Goal: Transaction & Acquisition: Purchase product/service

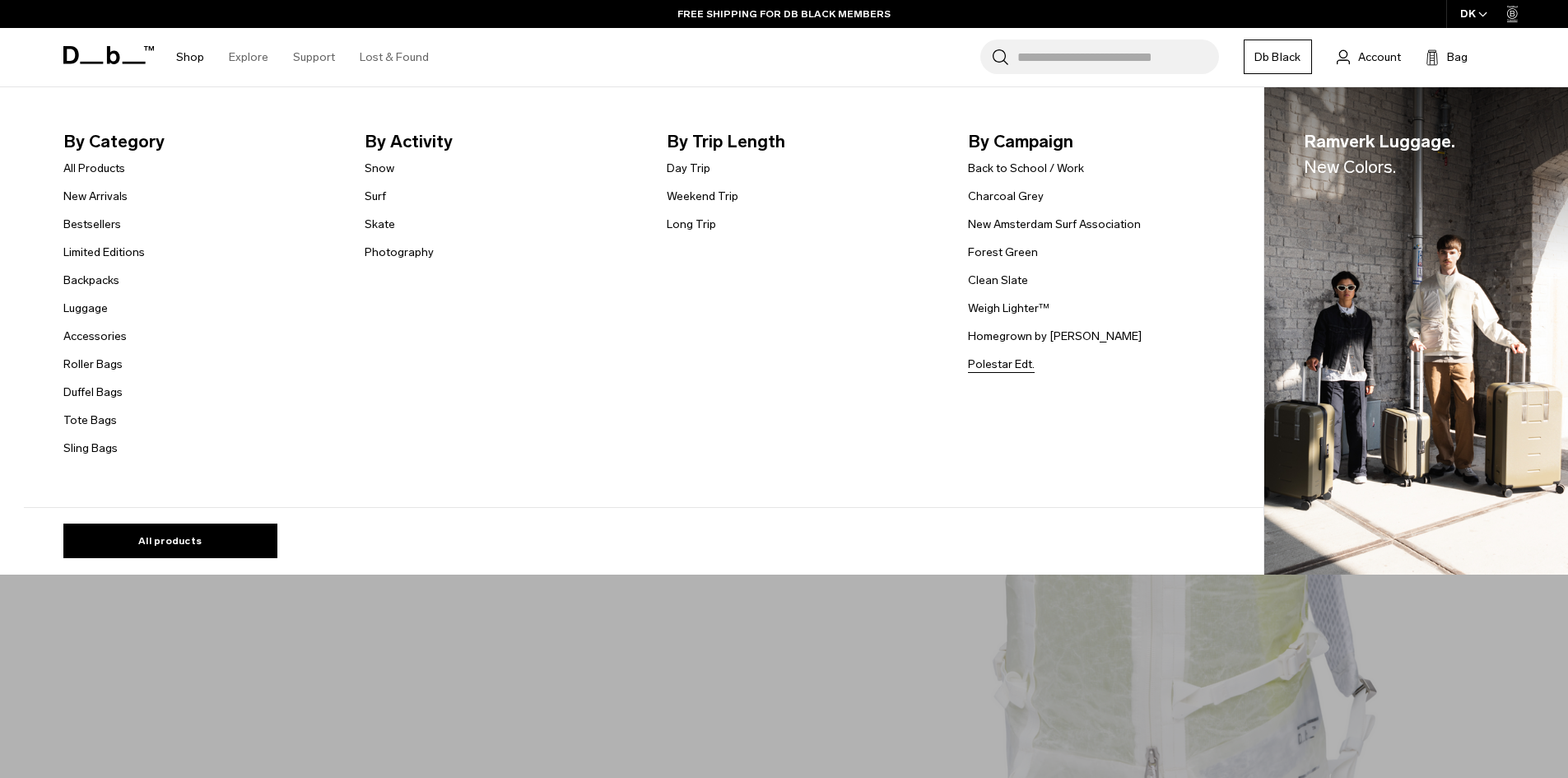
click at [993, 369] on link "Polestar Edt." at bounding box center [1001, 364] width 67 height 18
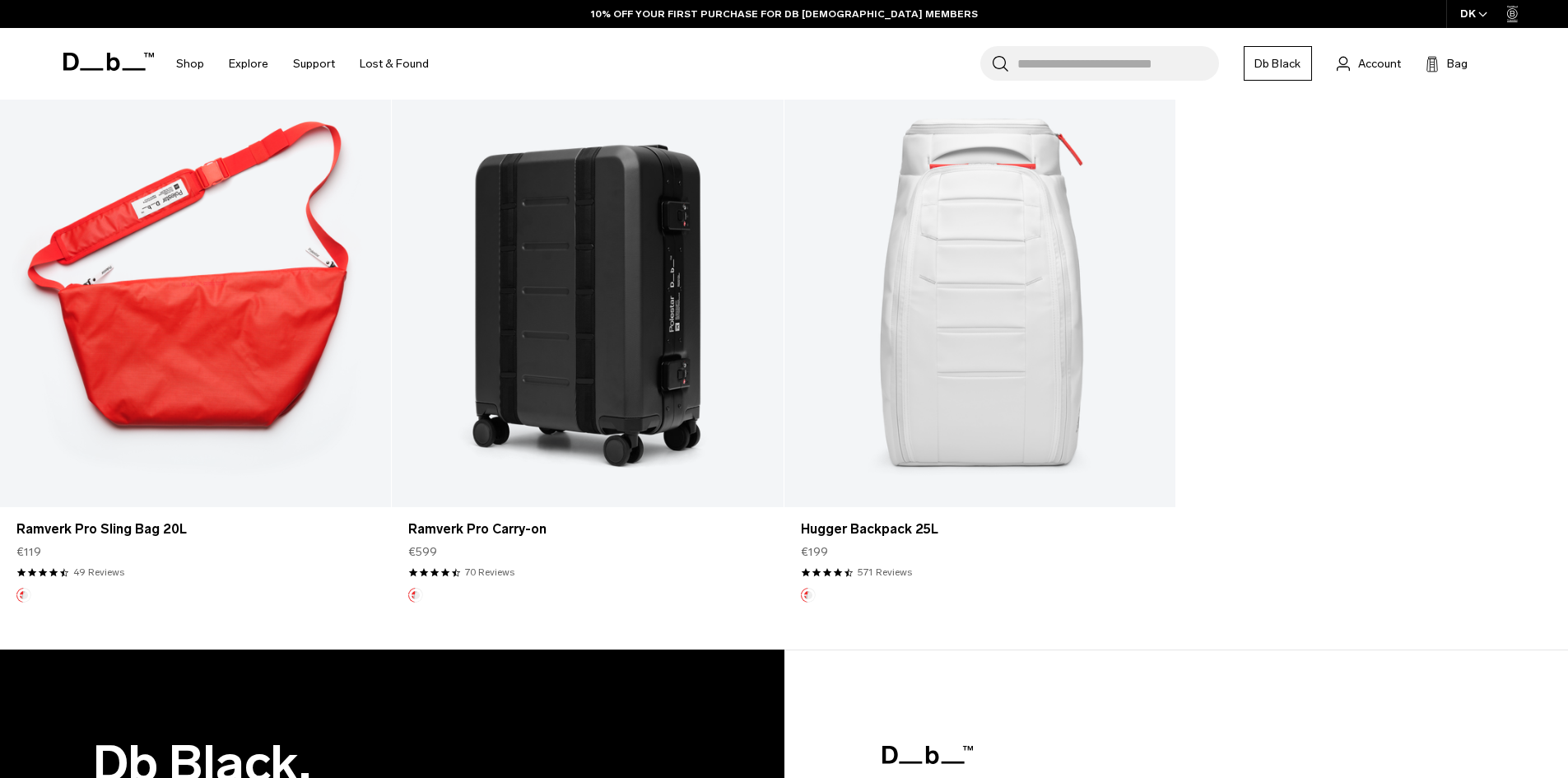
scroll to position [329, 0]
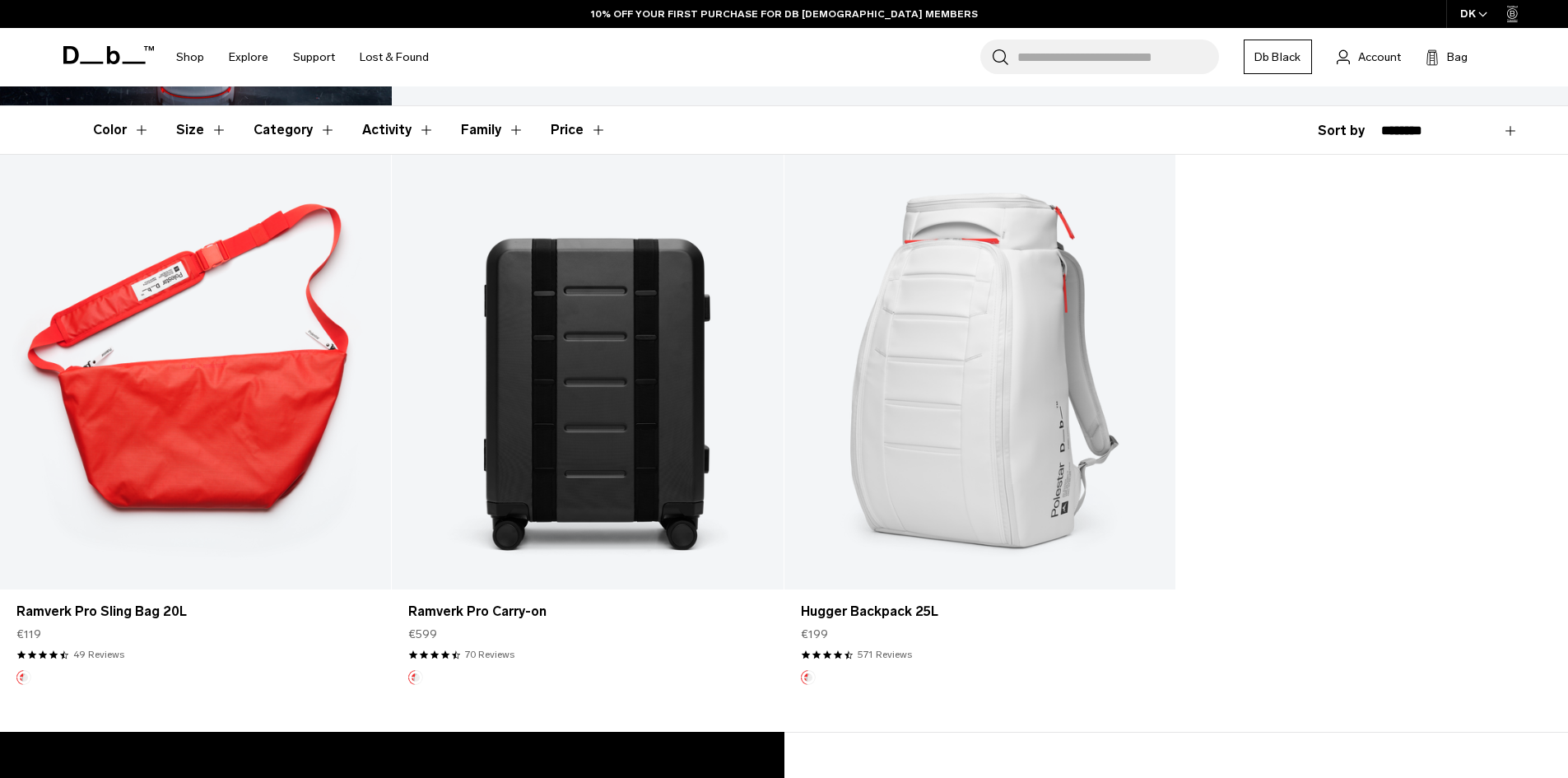
click at [660, 449] on link "Ramverk Pro Carry-on" at bounding box center [587, 372] width 391 height 434
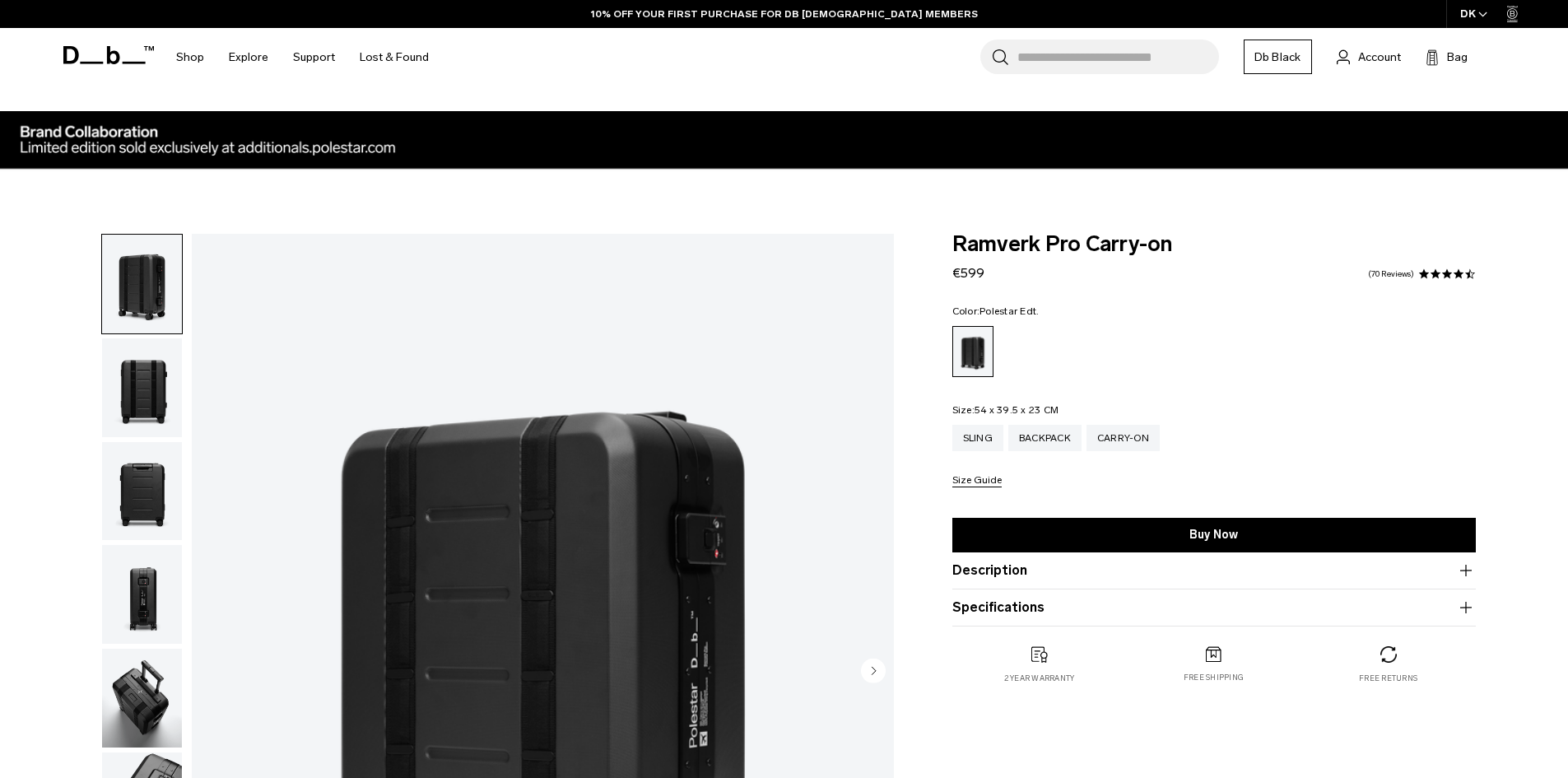
click at [140, 582] on img "button" at bounding box center [142, 594] width 80 height 99
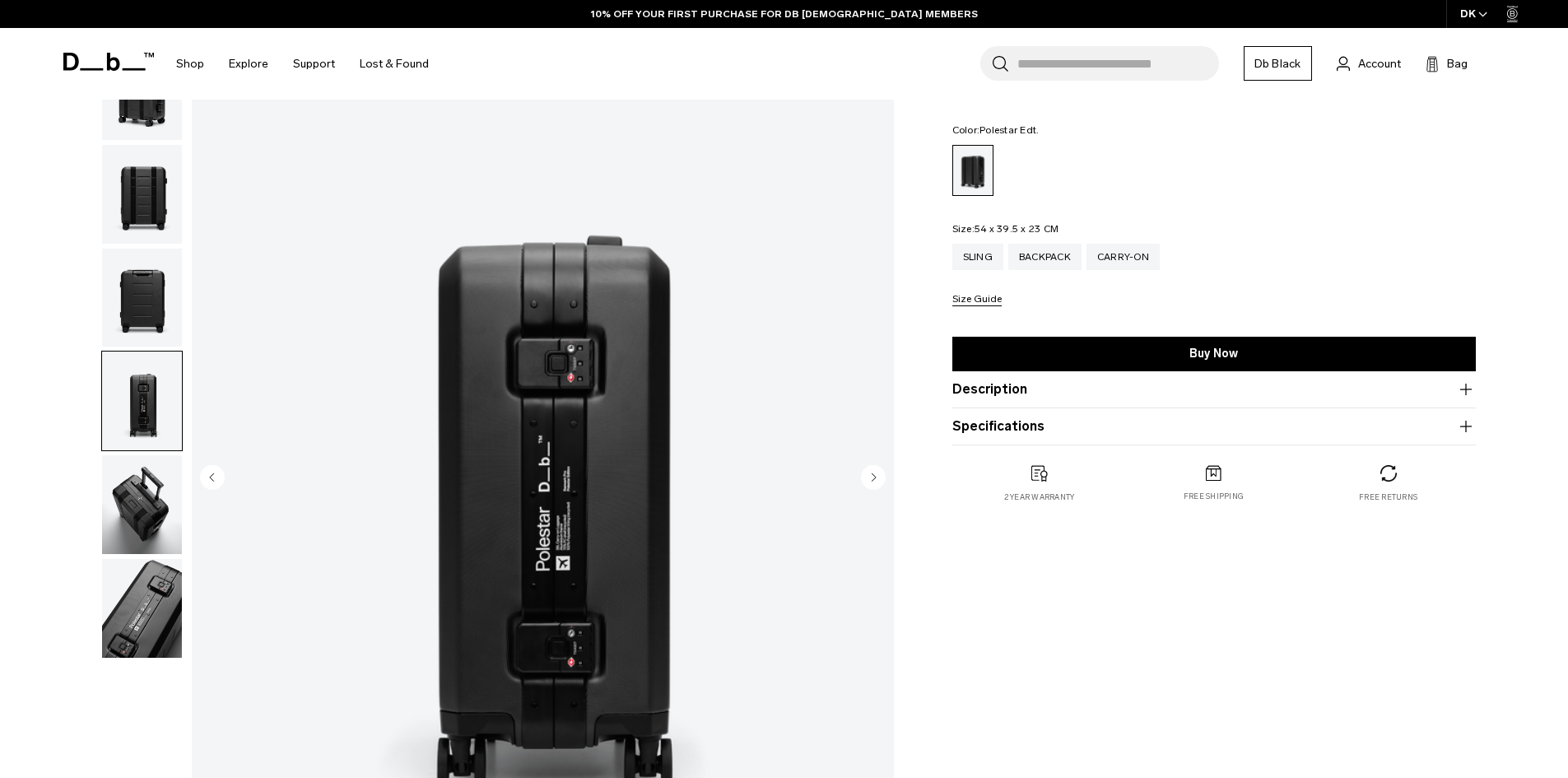
scroll to position [164, 0]
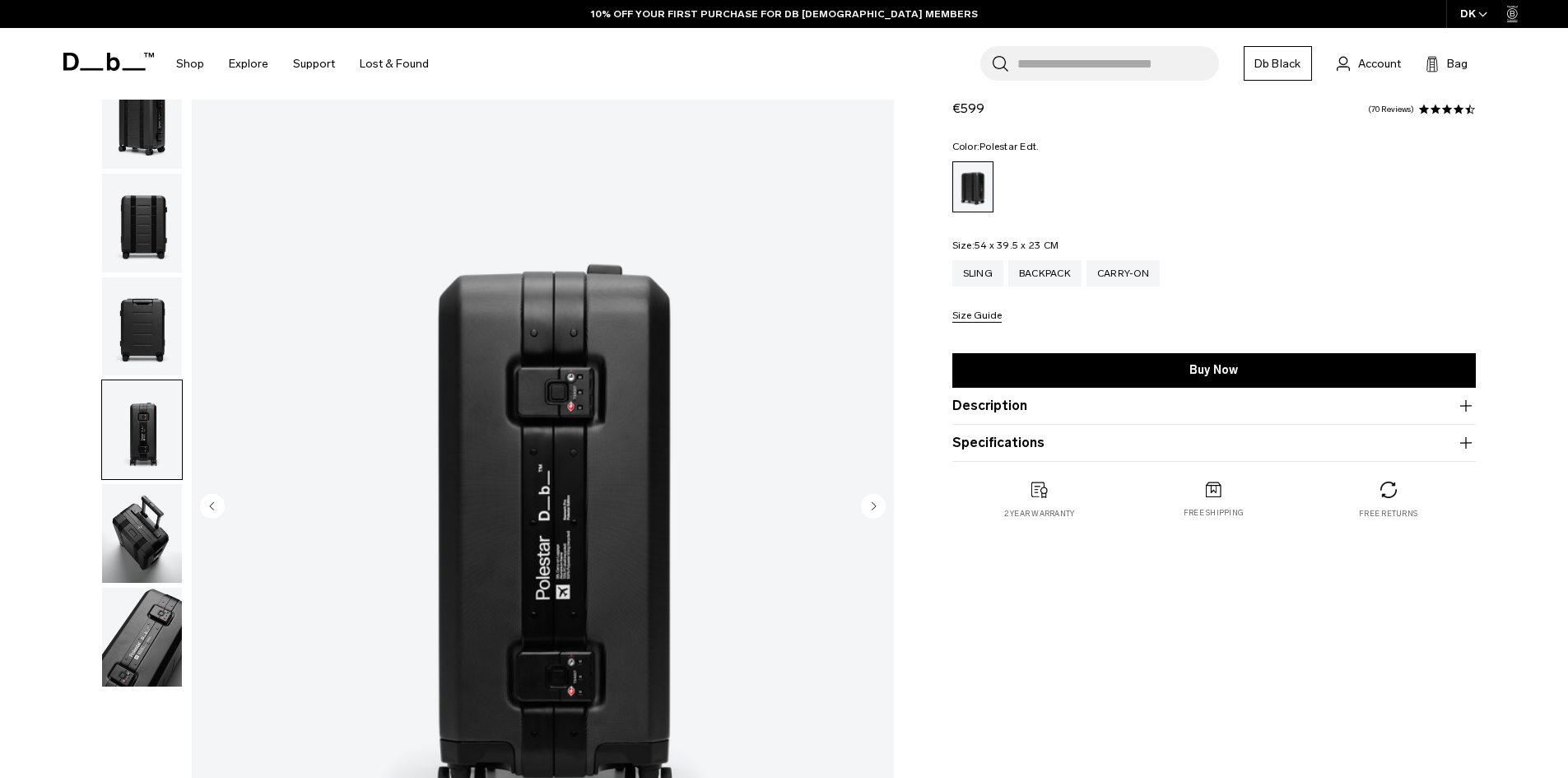
click at [136, 436] on img "button" at bounding box center [142, 430] width 80 height 99
click at [164, 645] on img "button" at bounding box center [142, 637] width 80 height 99
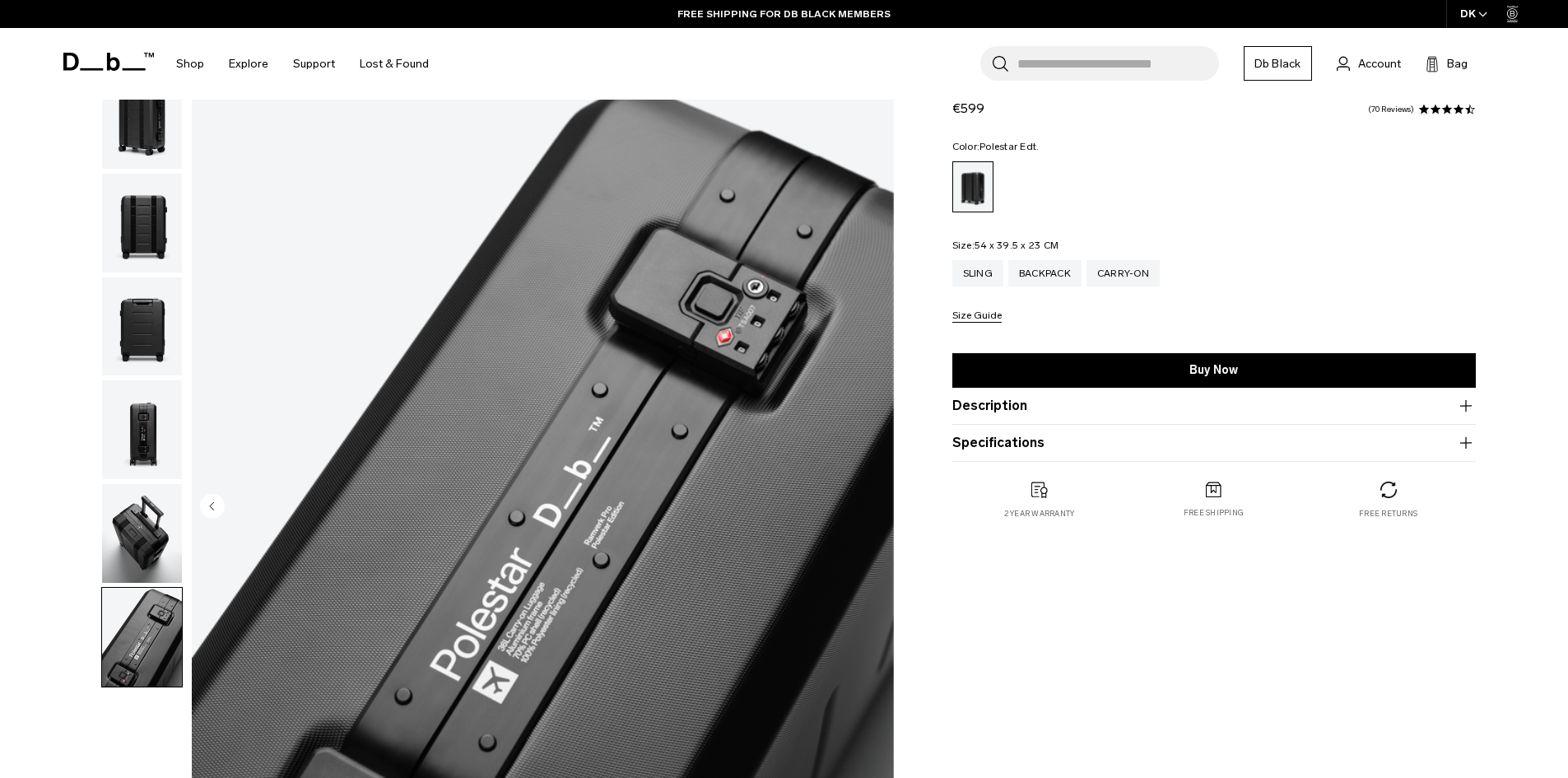
click at [132, 354] on img "button" at bounding box center [142, 327] width 80 height 99
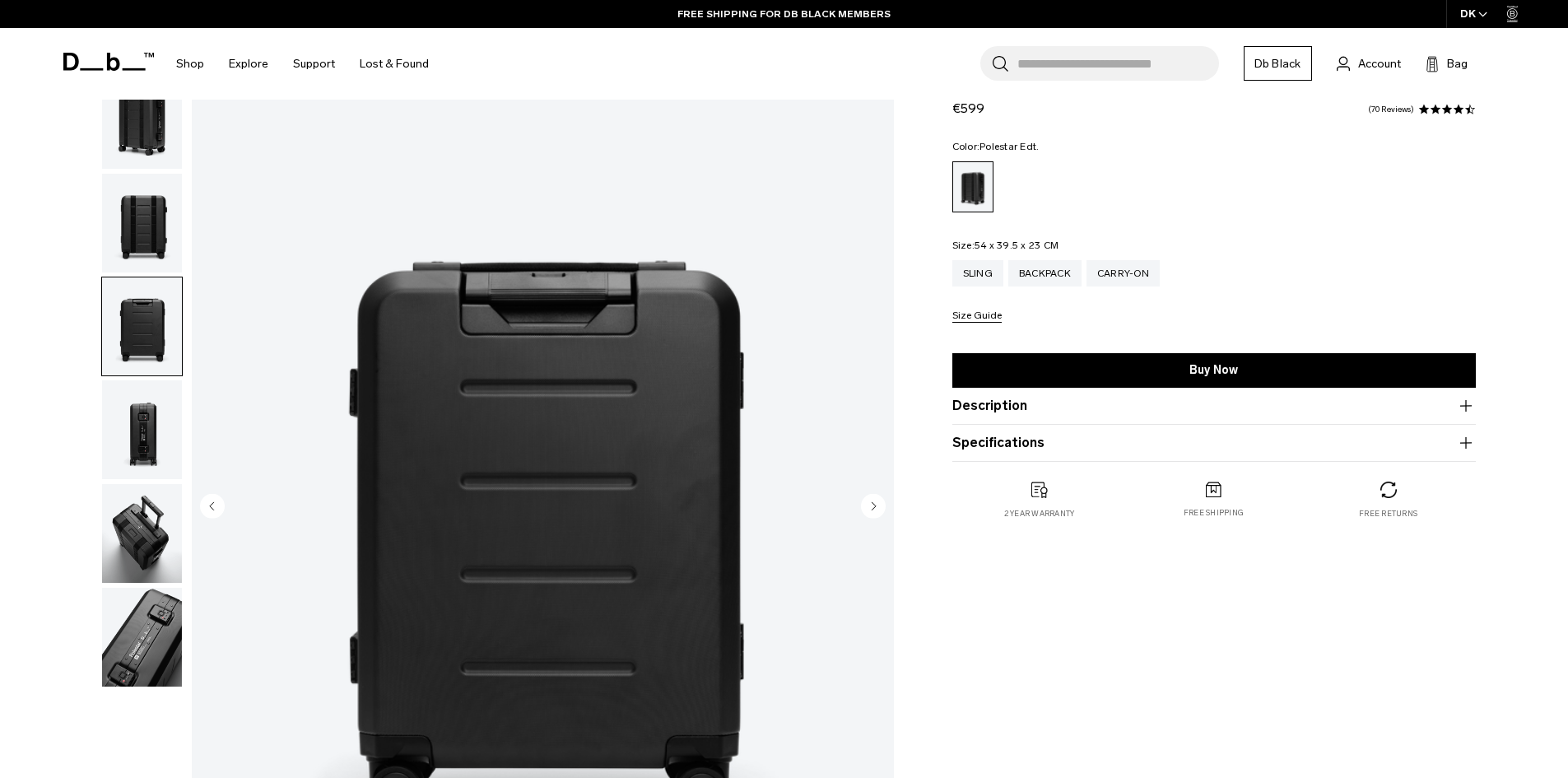
click at [145, 418] on img "button" at bounding box center [142, 430] width 80 height 99
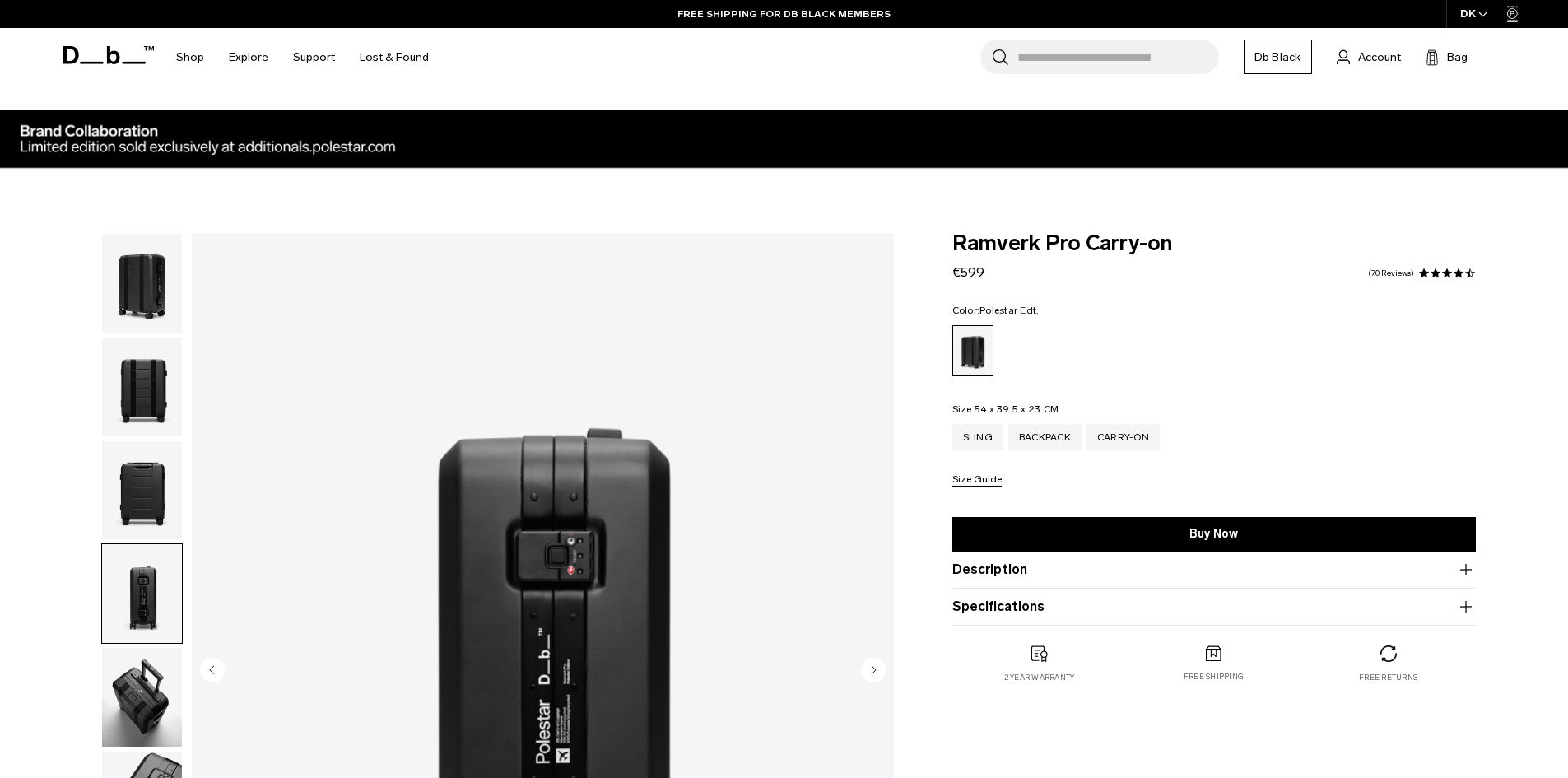
scroll to position [0, 0]
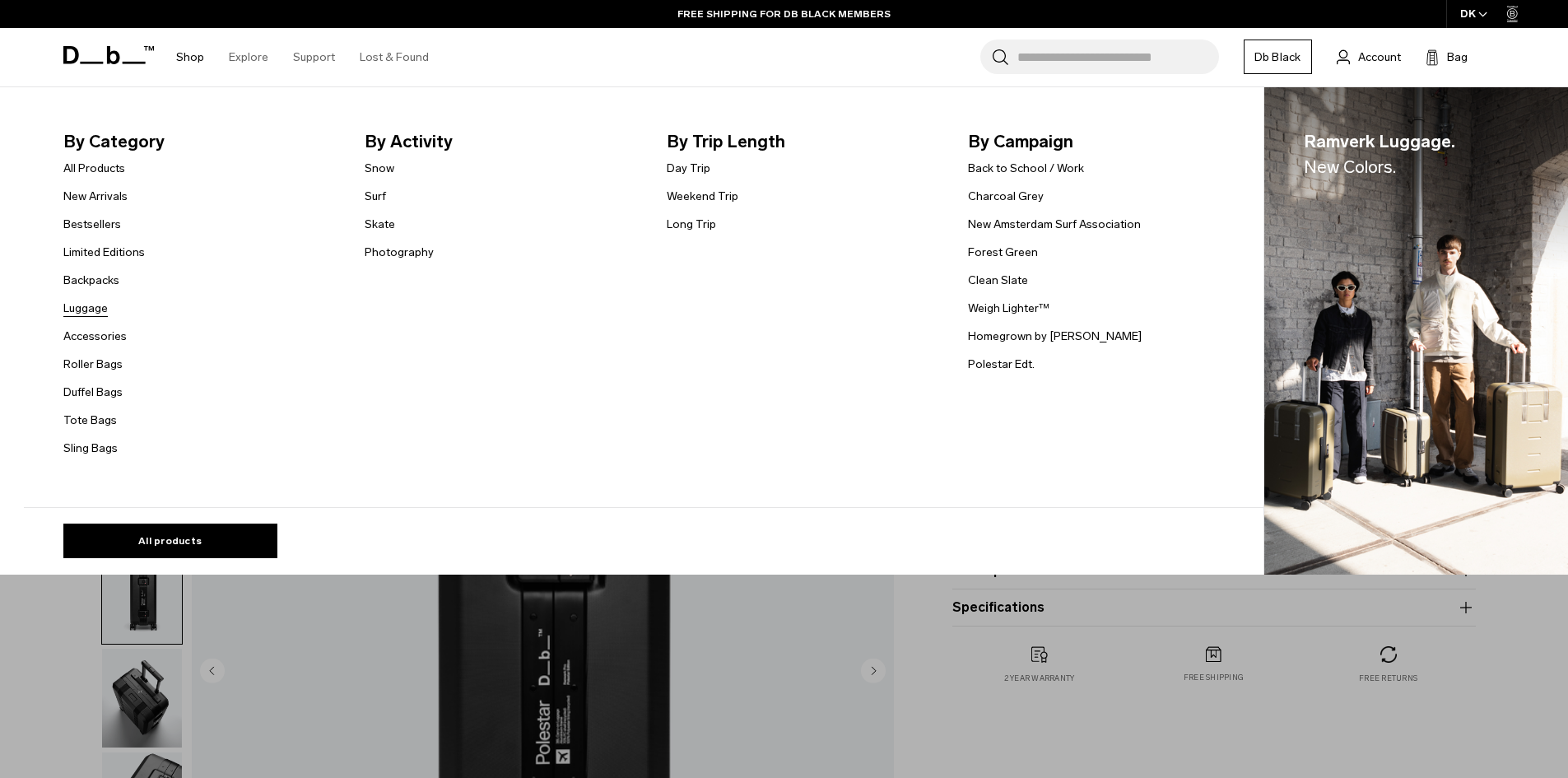
click at [108, 306] on link "Luggage" at bounding box center [85, 308] width 44 height 18
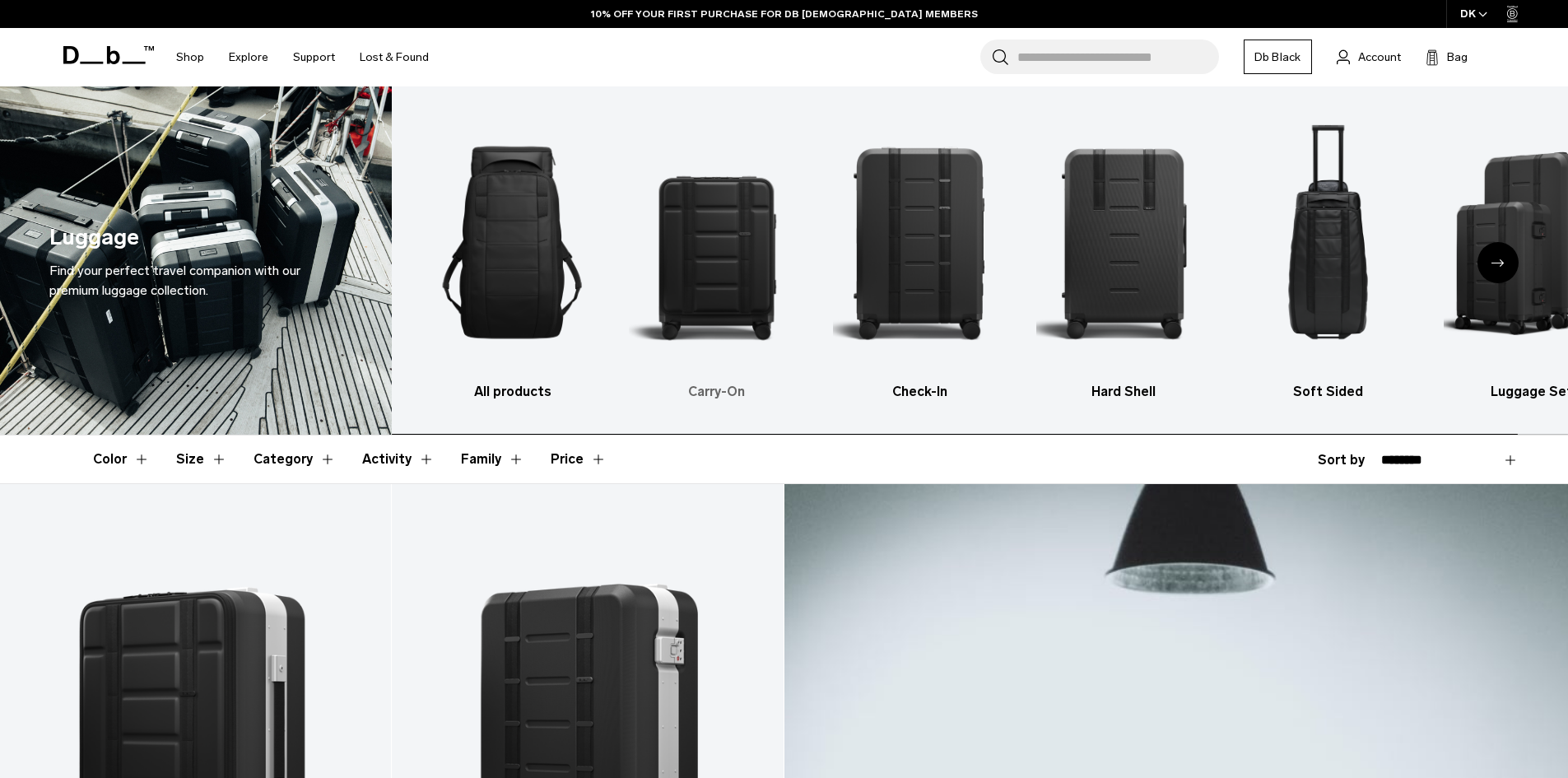
click at [688, 269] on img "2 / 6" at bounding box center [716, 242] width 175 height 262
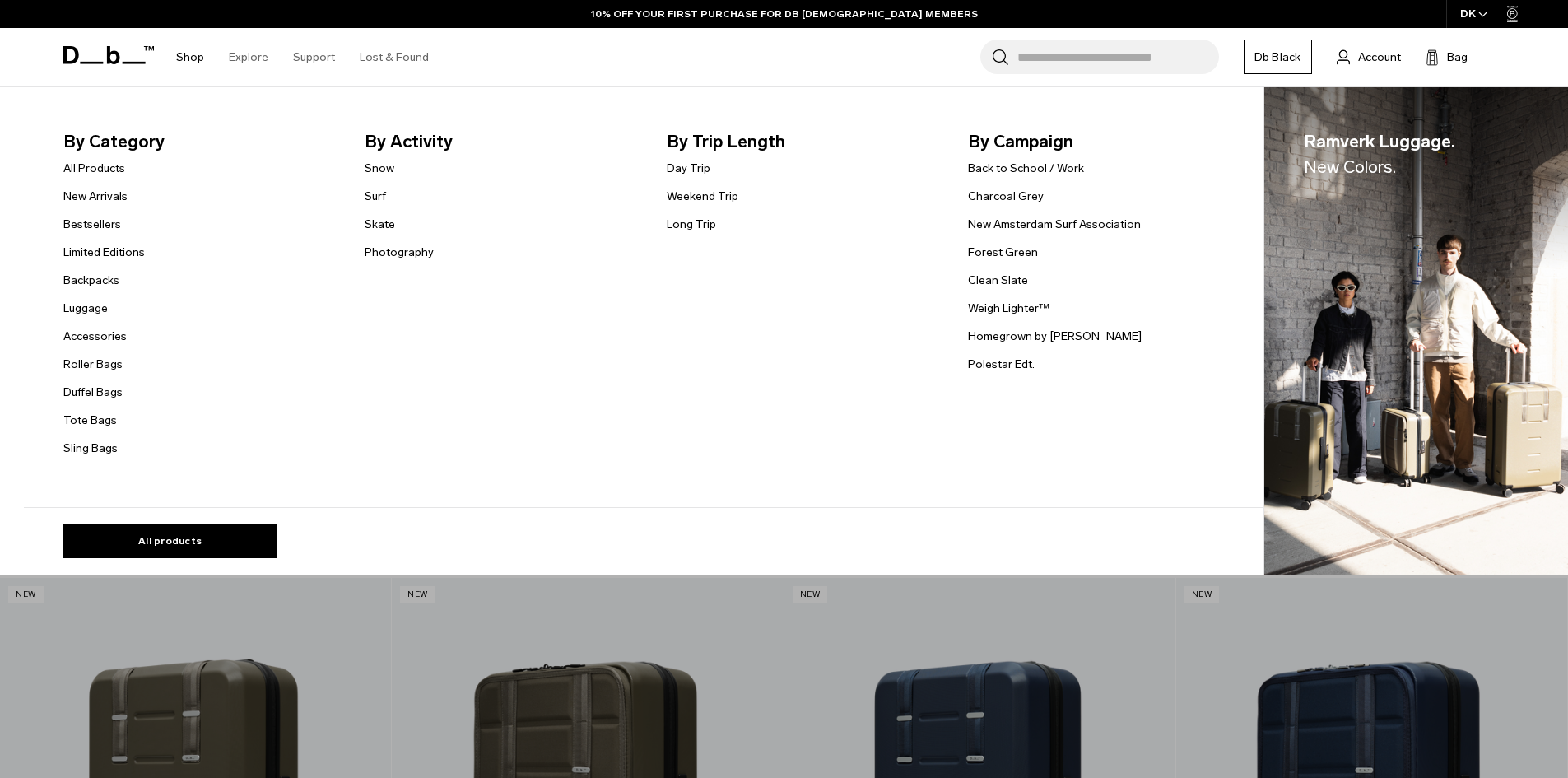
scroll to position [2058, 0]
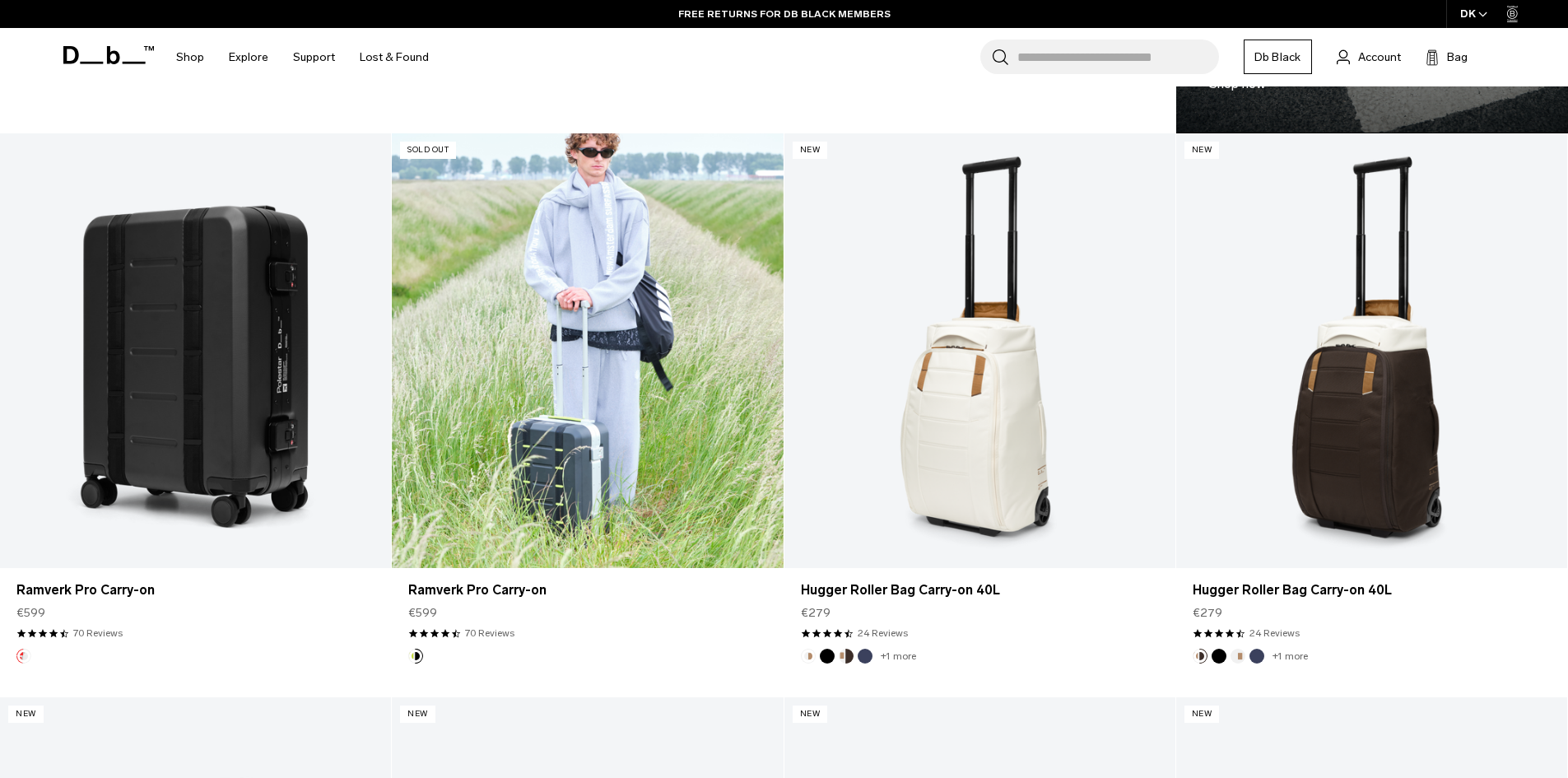
click at [582, 500] on link "Ramverk Pro Carry-on" at bounding box center [587, 350] width 391 height 434
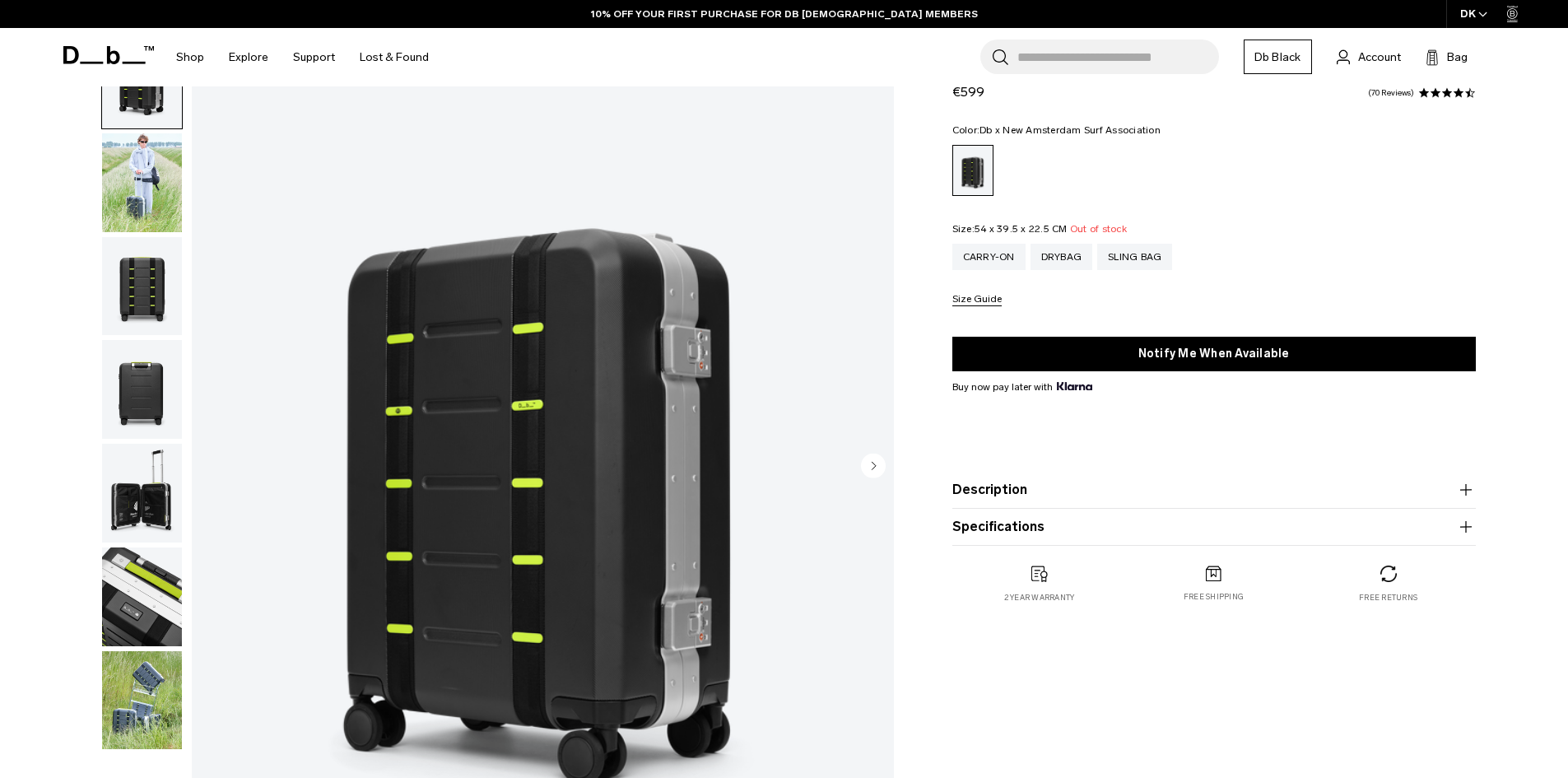
click at [134, 393] on img "button" at bounding box center [142, 390] width 80 height 99
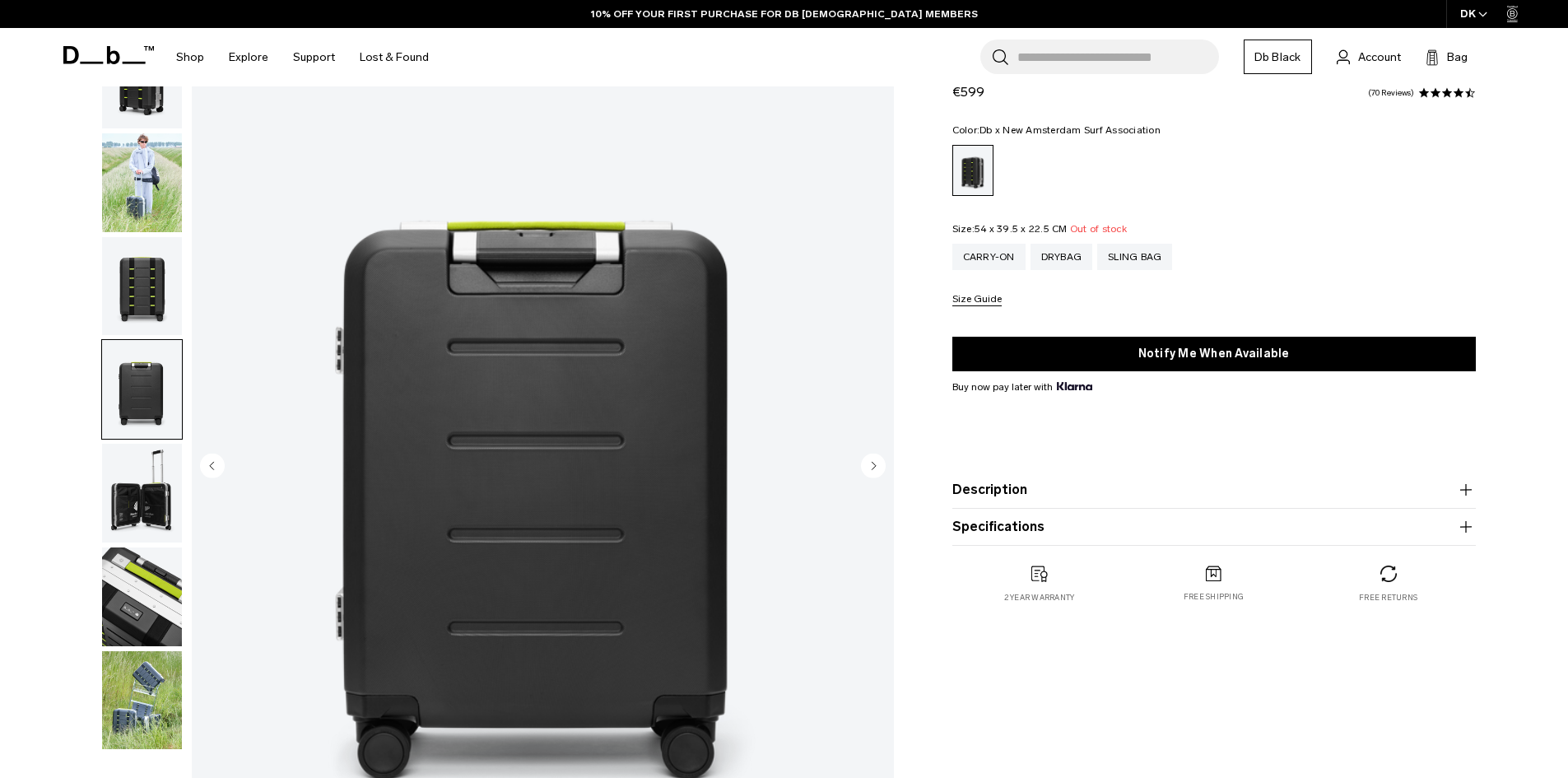
click at [153, 494] on img "button" at bounding box center [142, 493] width 80 height 99
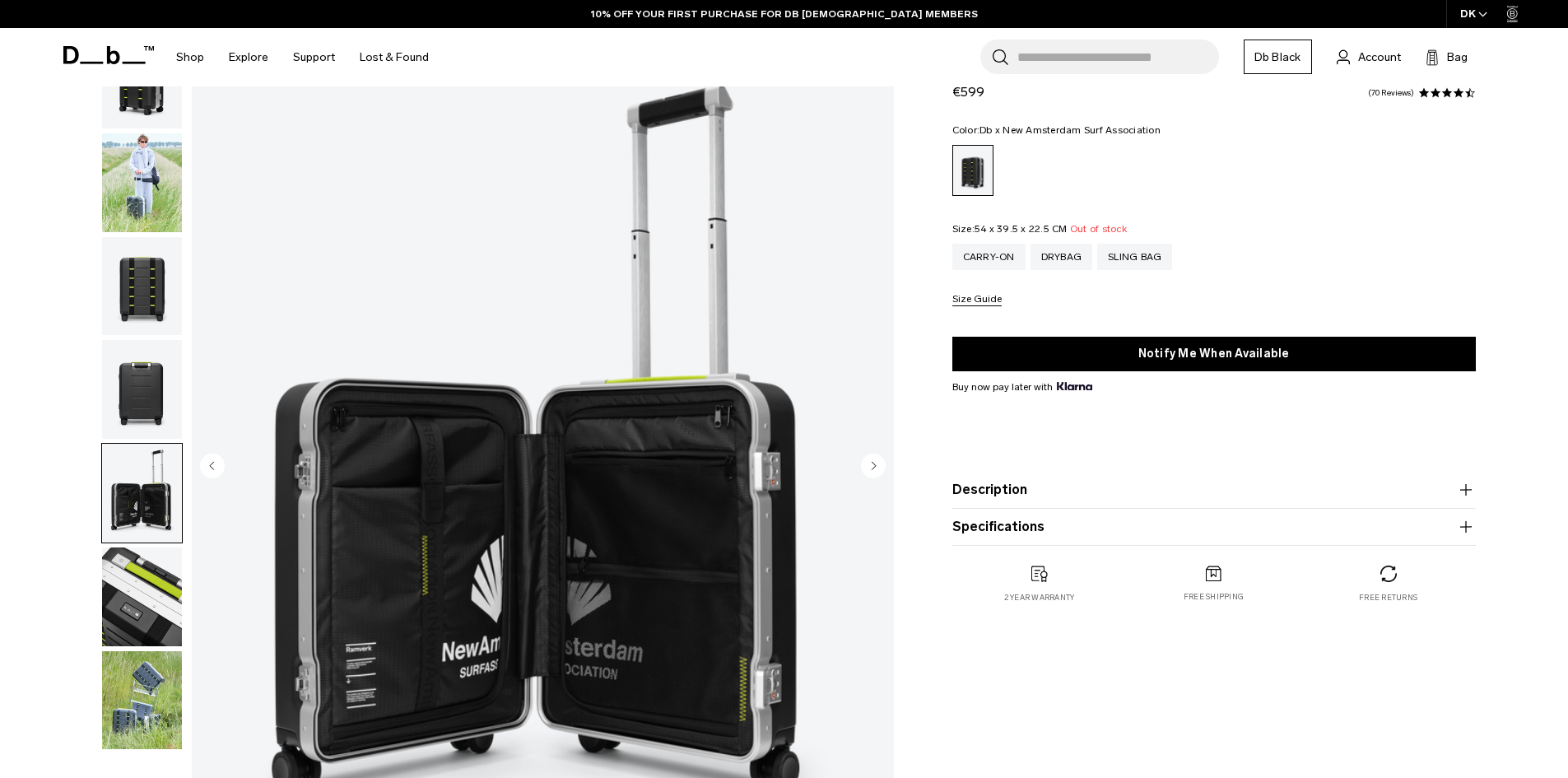
click at [142, 596] on img "button" at bounding box center [142, 597] width 80 height 99
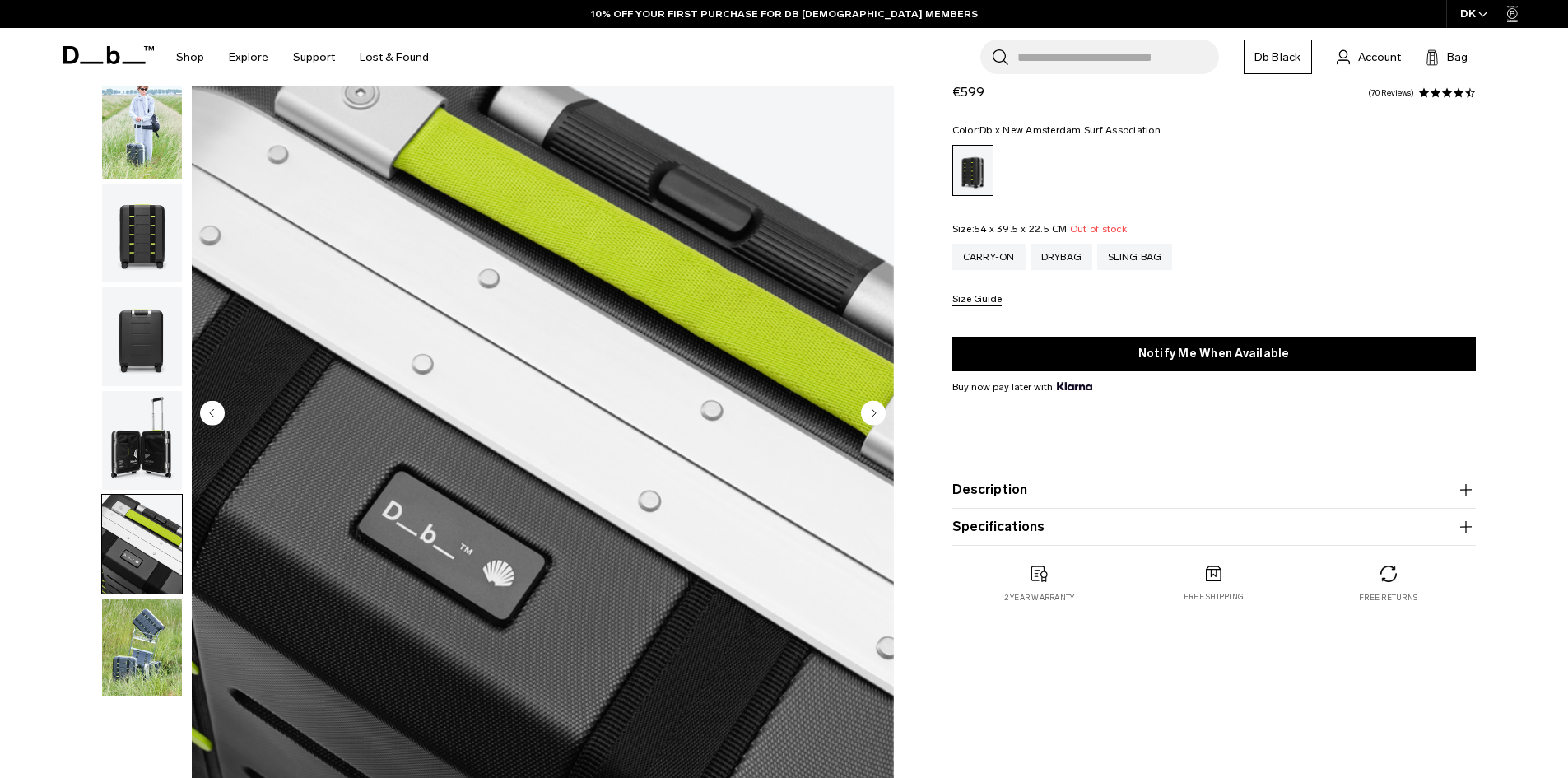
scroll to position [164, 0]
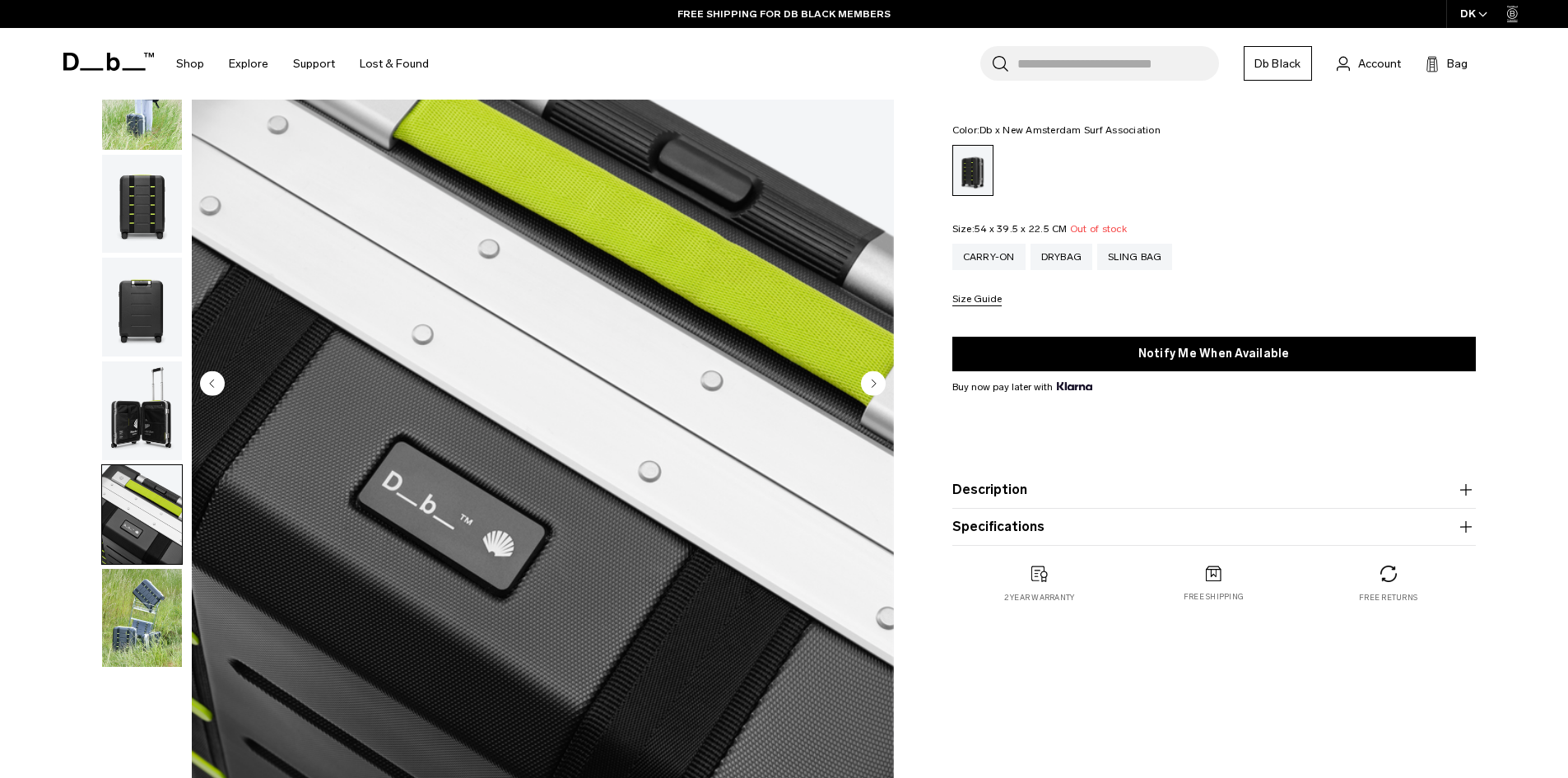
click at [132, 619] on img "button" at bounding box center [142, 619] width 80 height 99
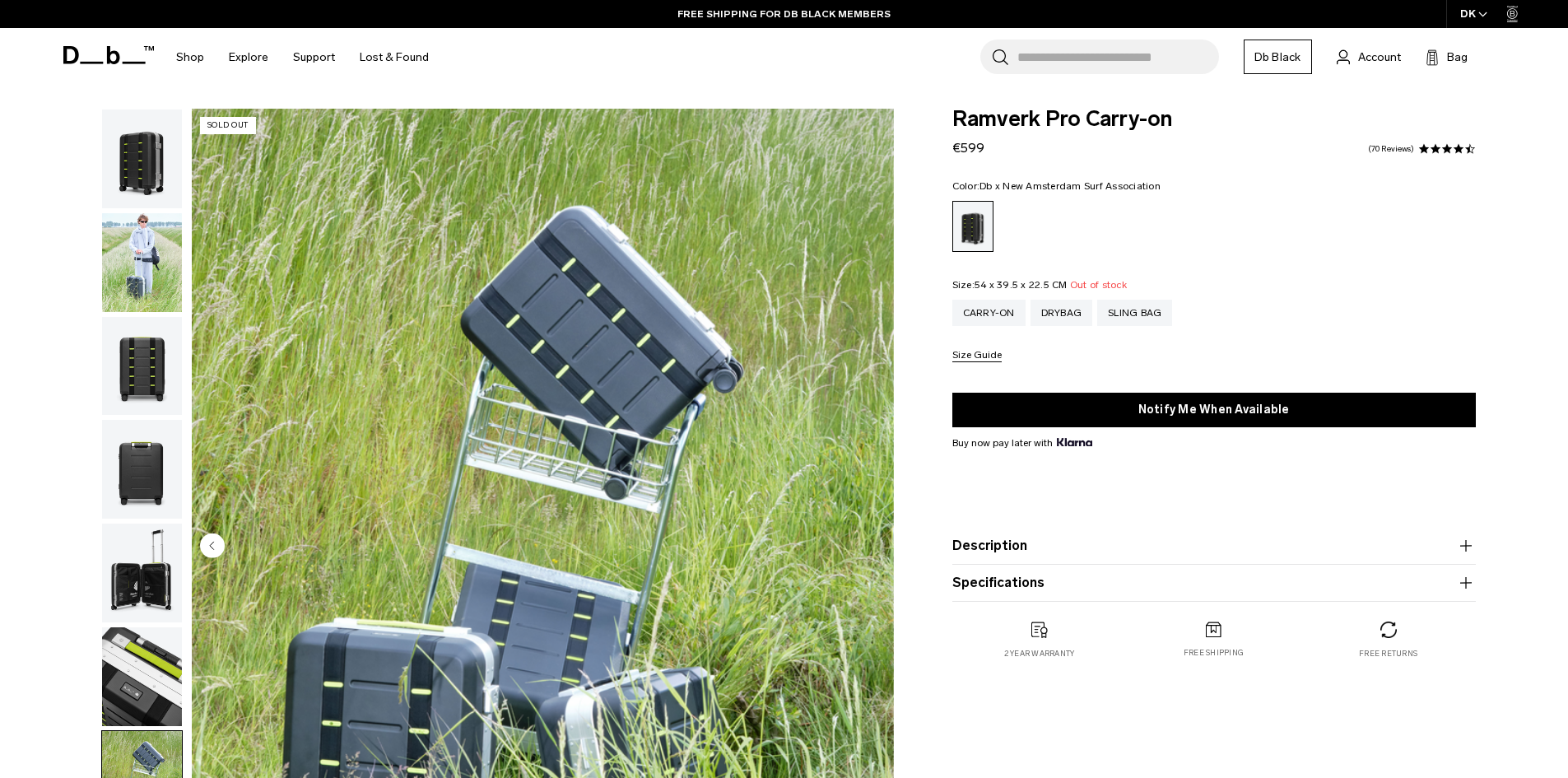
scroll to position [0, 0]
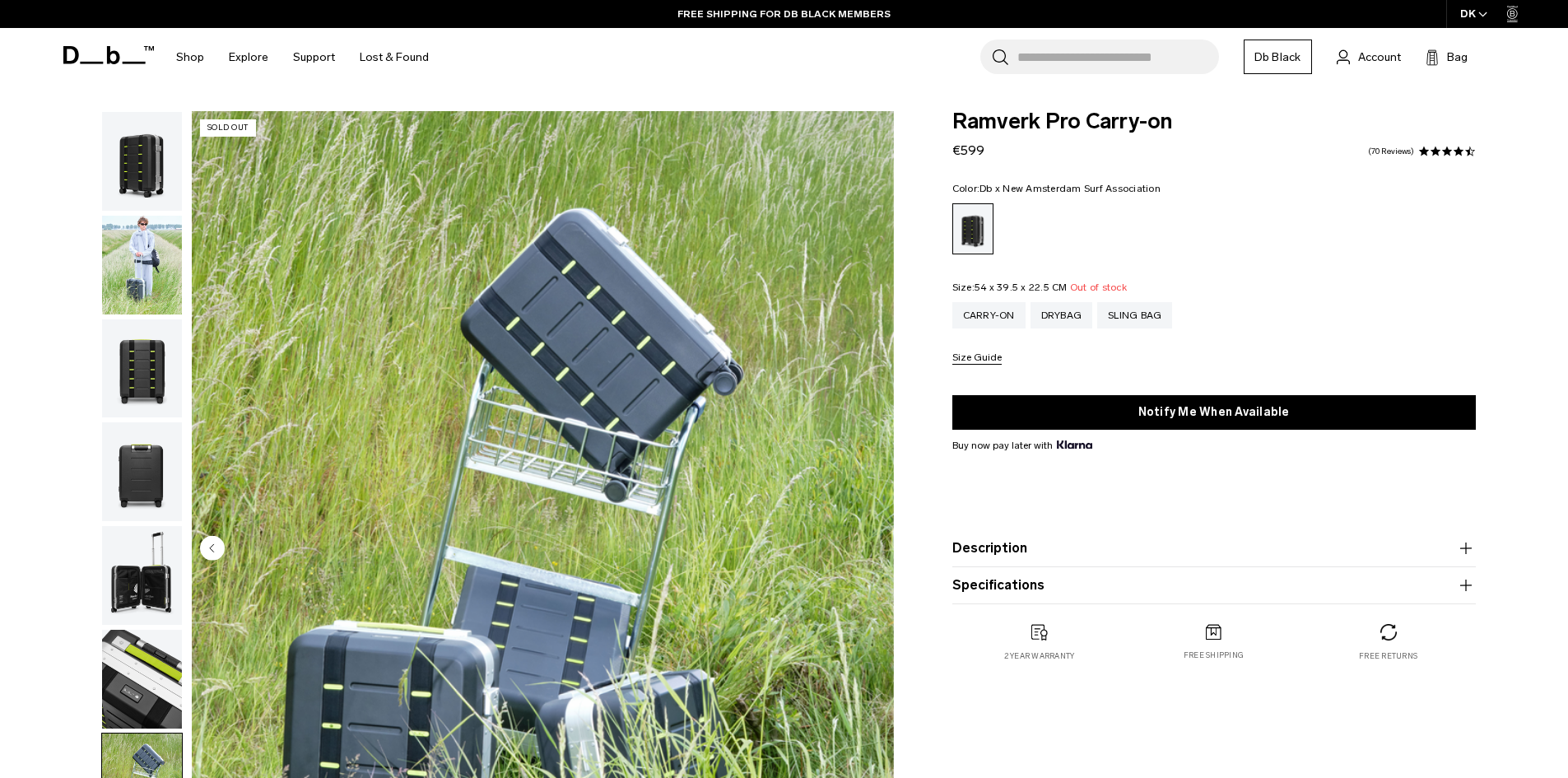
click at [153, 296] on img "button" at bounding box center [142, 265] width 80 height 99
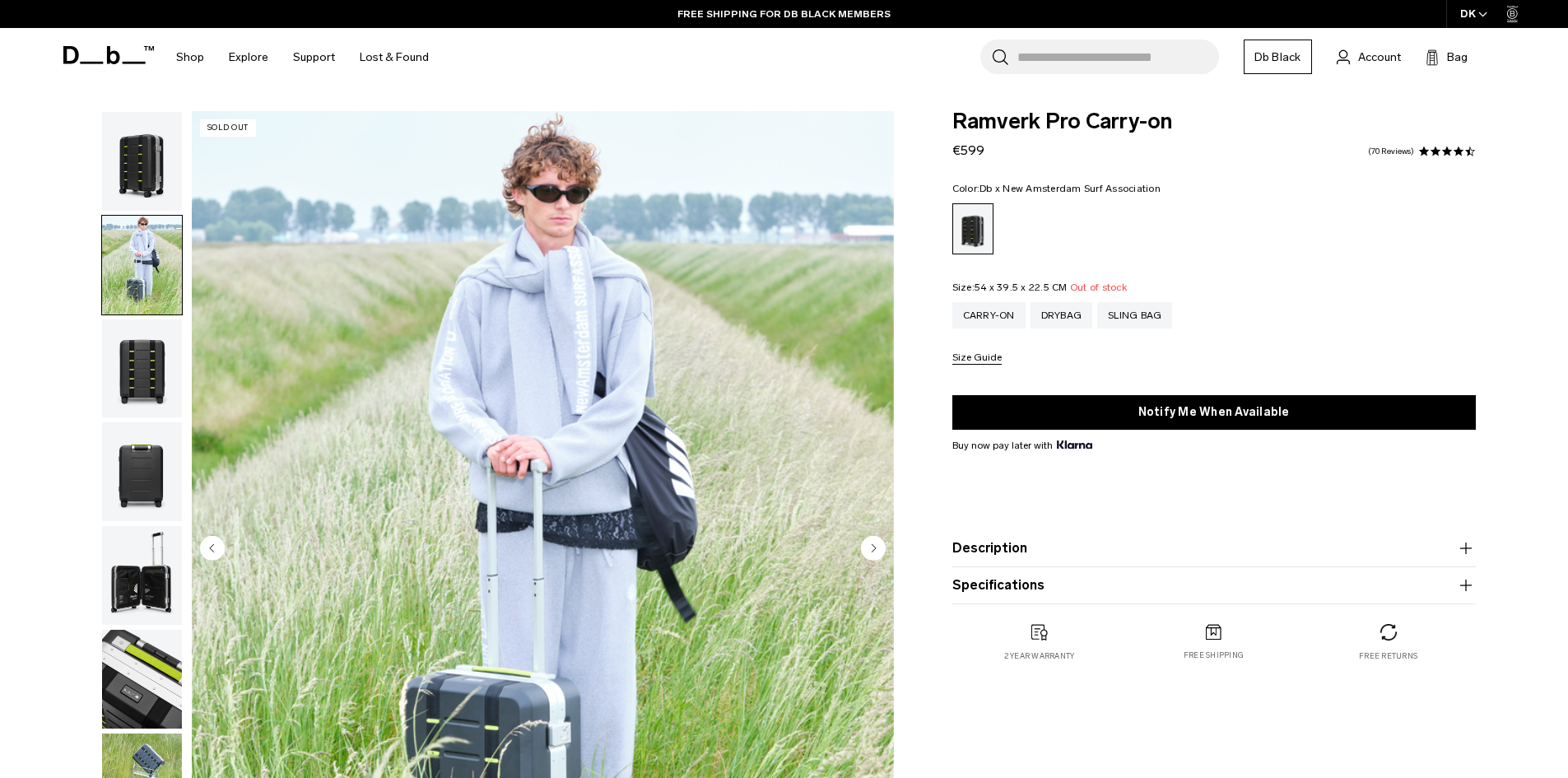
click at [149, 183] on img "button" at bounding box center [142, 162] width 80 height 99
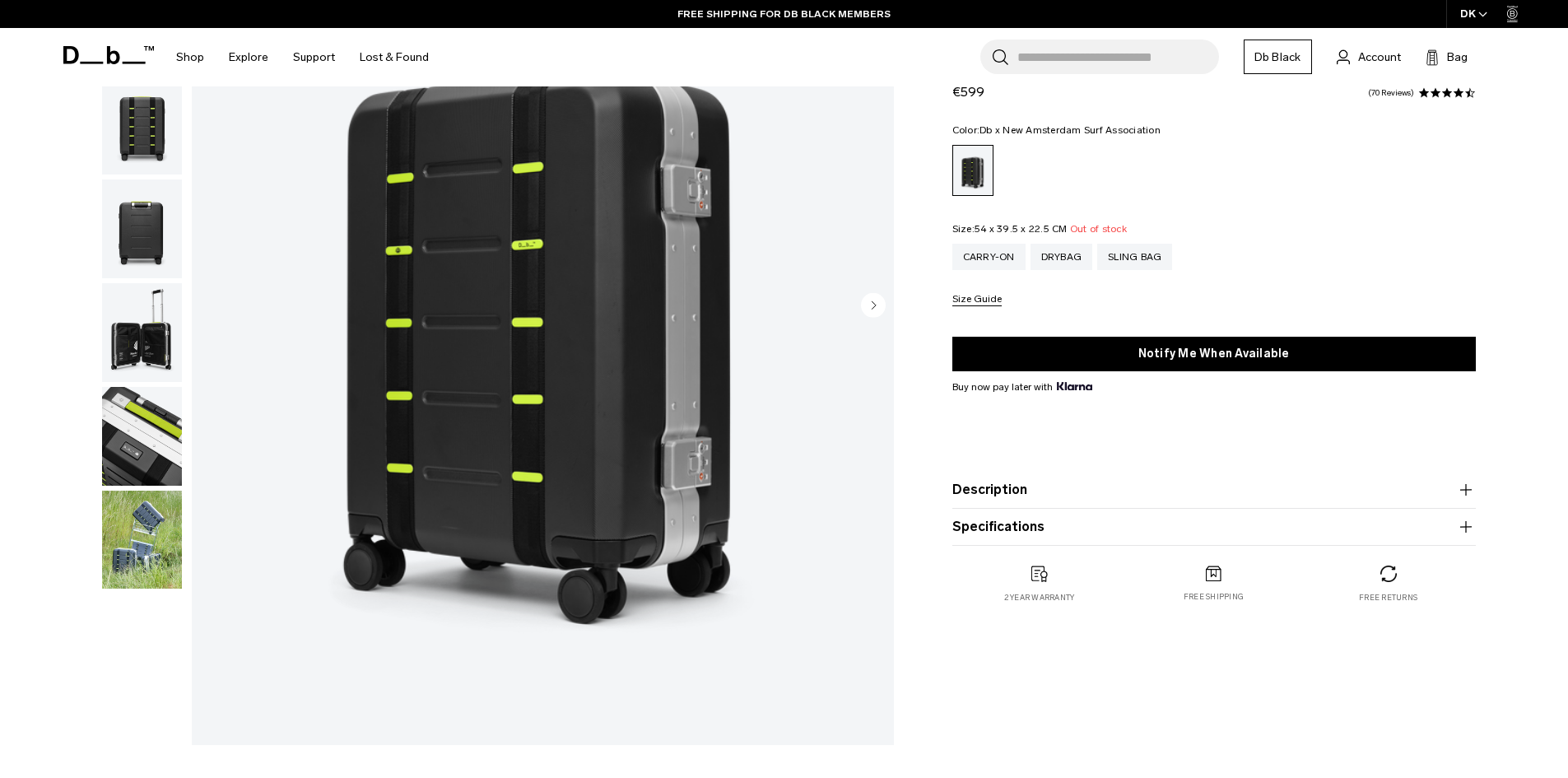
scroll to position [247, 0]
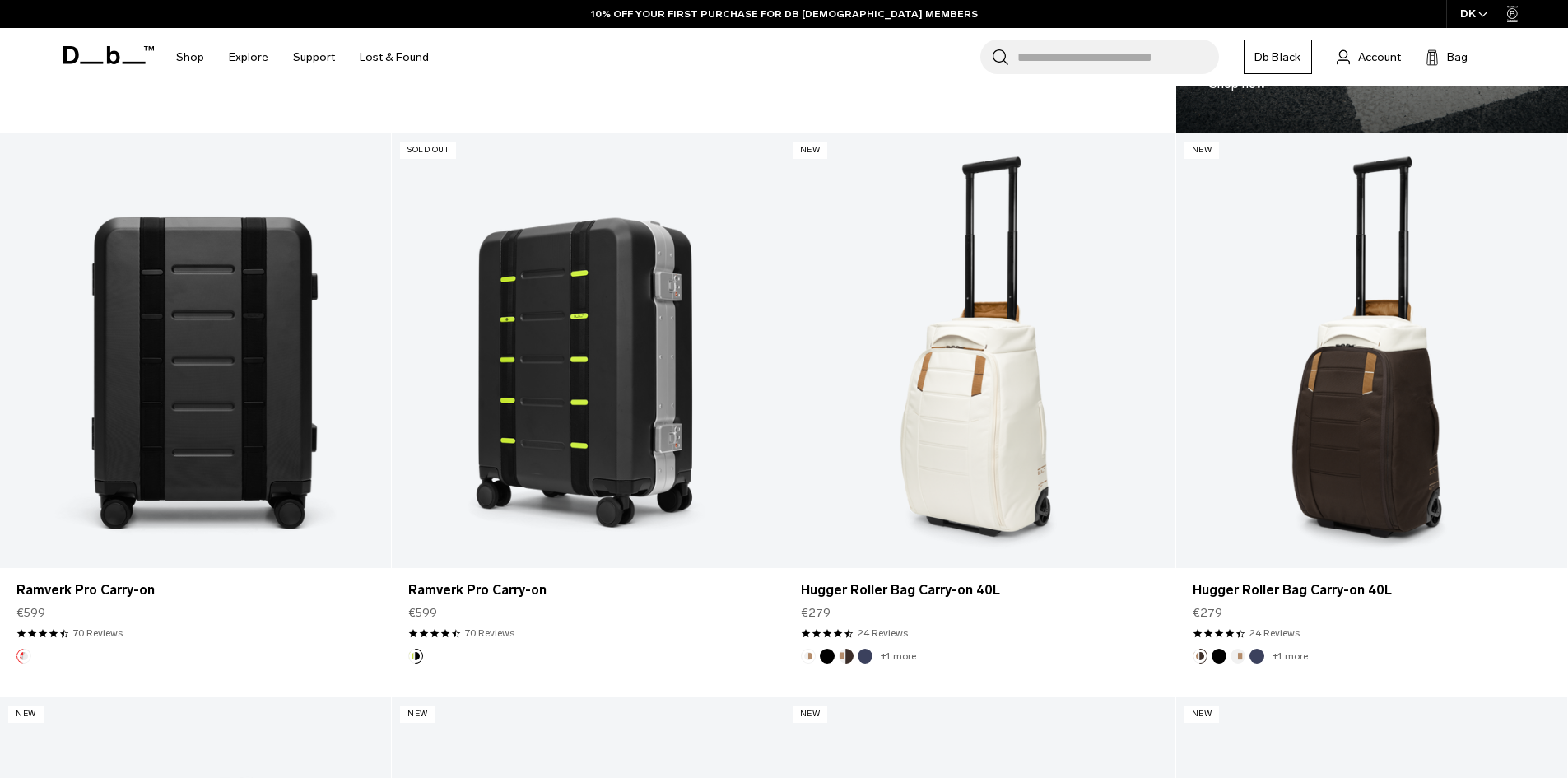
click at [262, 472] on link "Ramverk Pro Carry-on" at bounding box center [195, 350] width 391 height 434
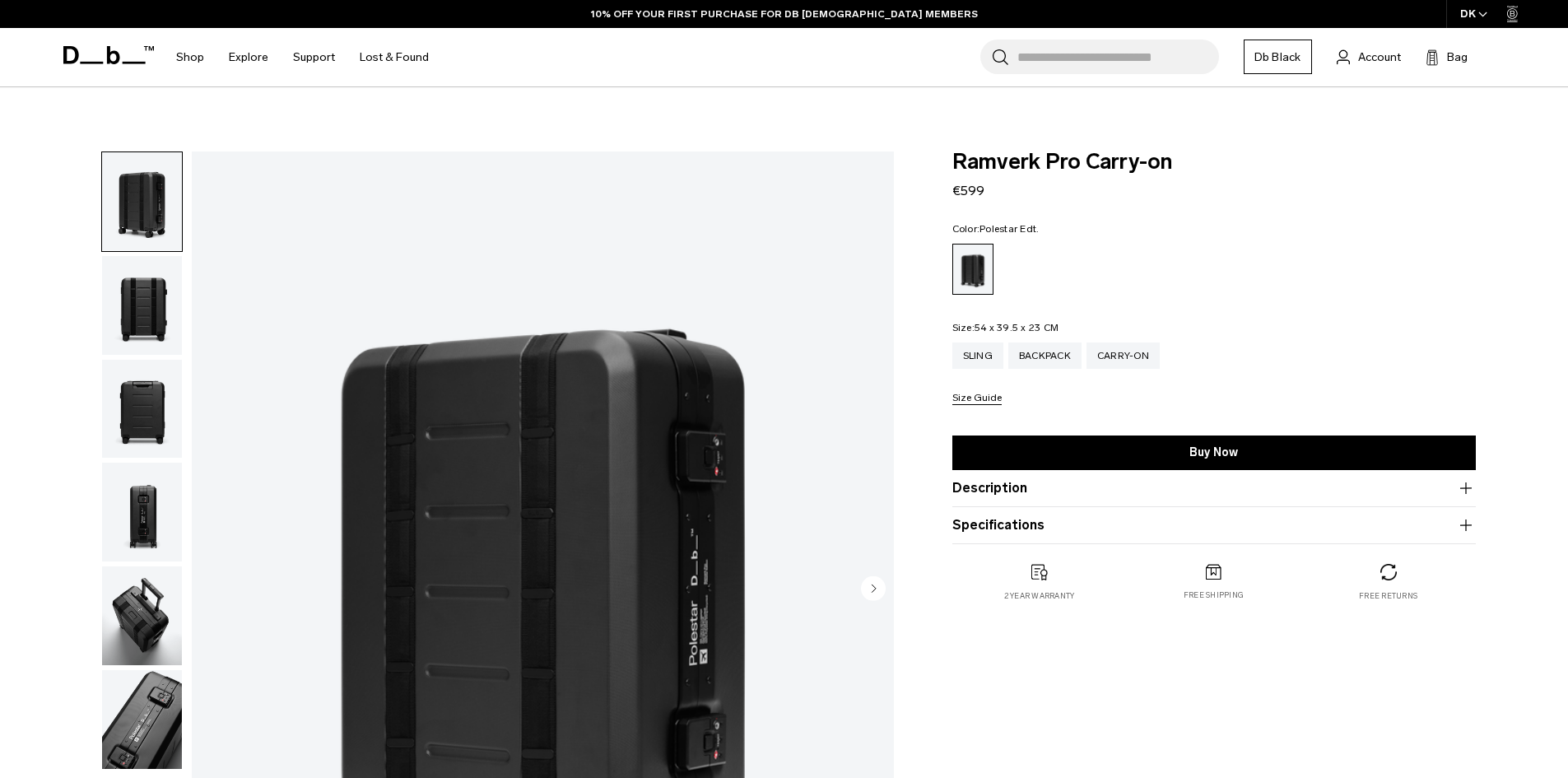
click at [168, 619] on img "button" at bounding box center [142, 616] width 80 height 99
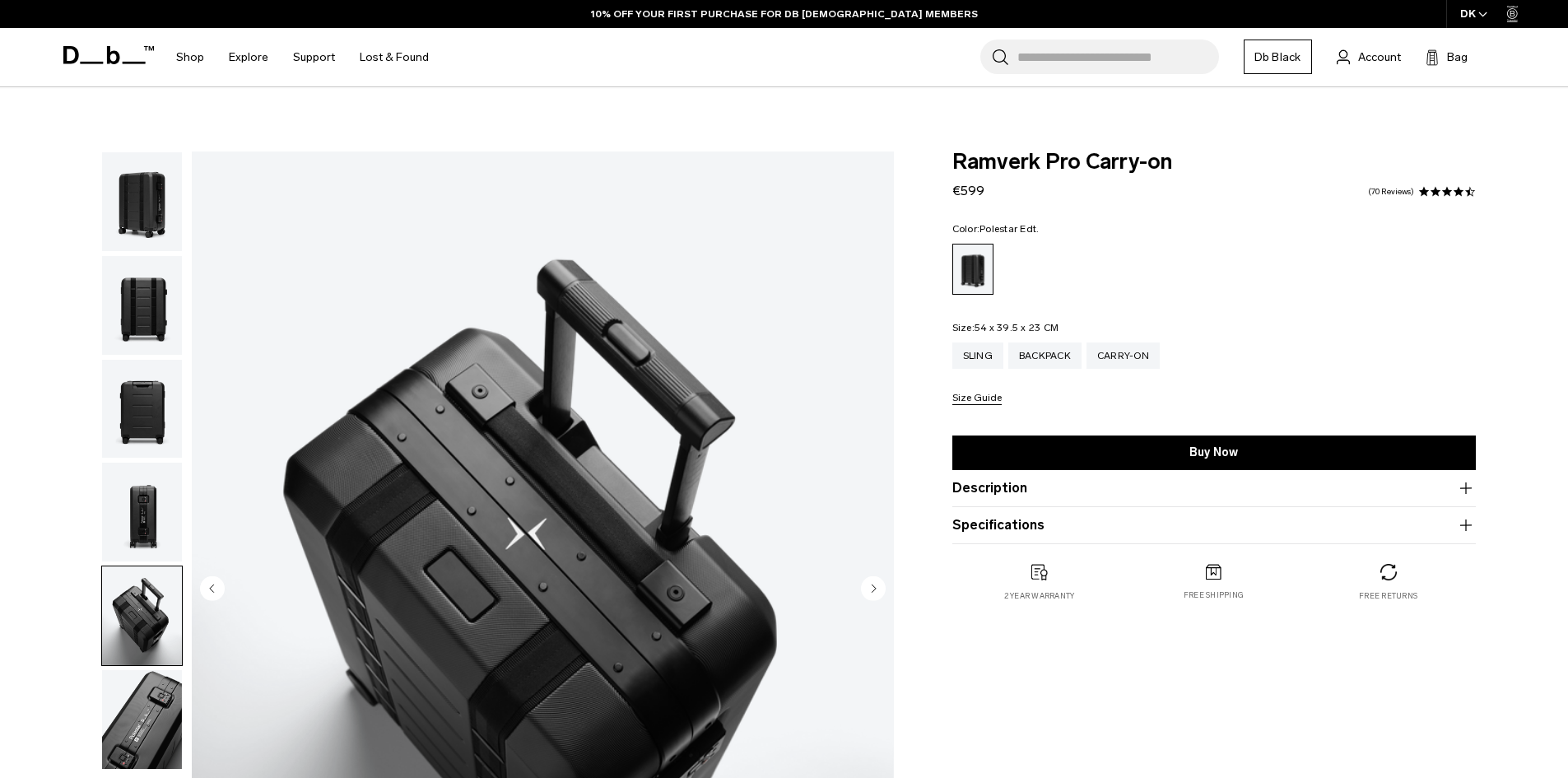
scroll to position [164, 0]
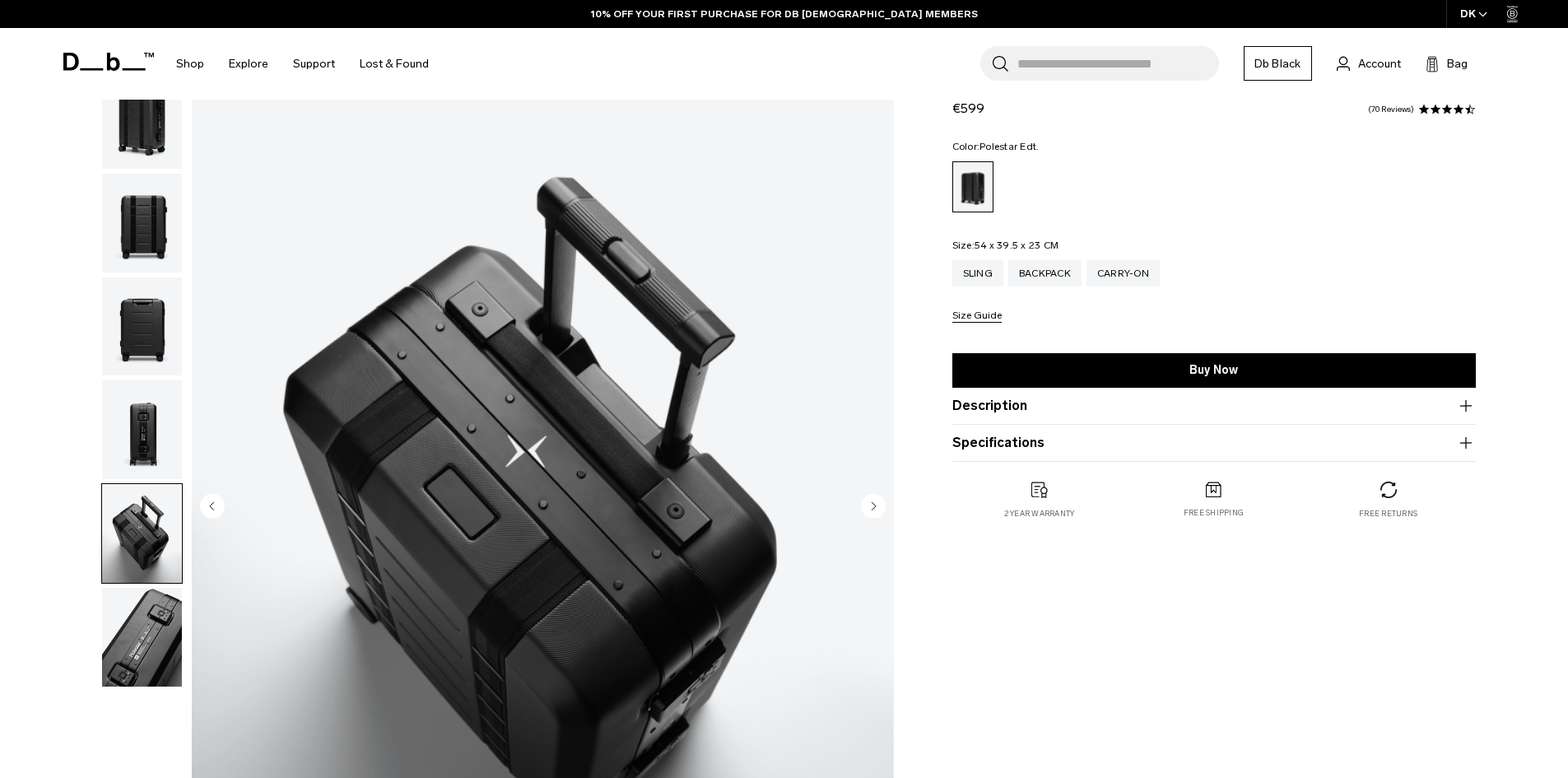
click at [135, 665] on img "button" at bounding box center [142, 637] width 80 height 99
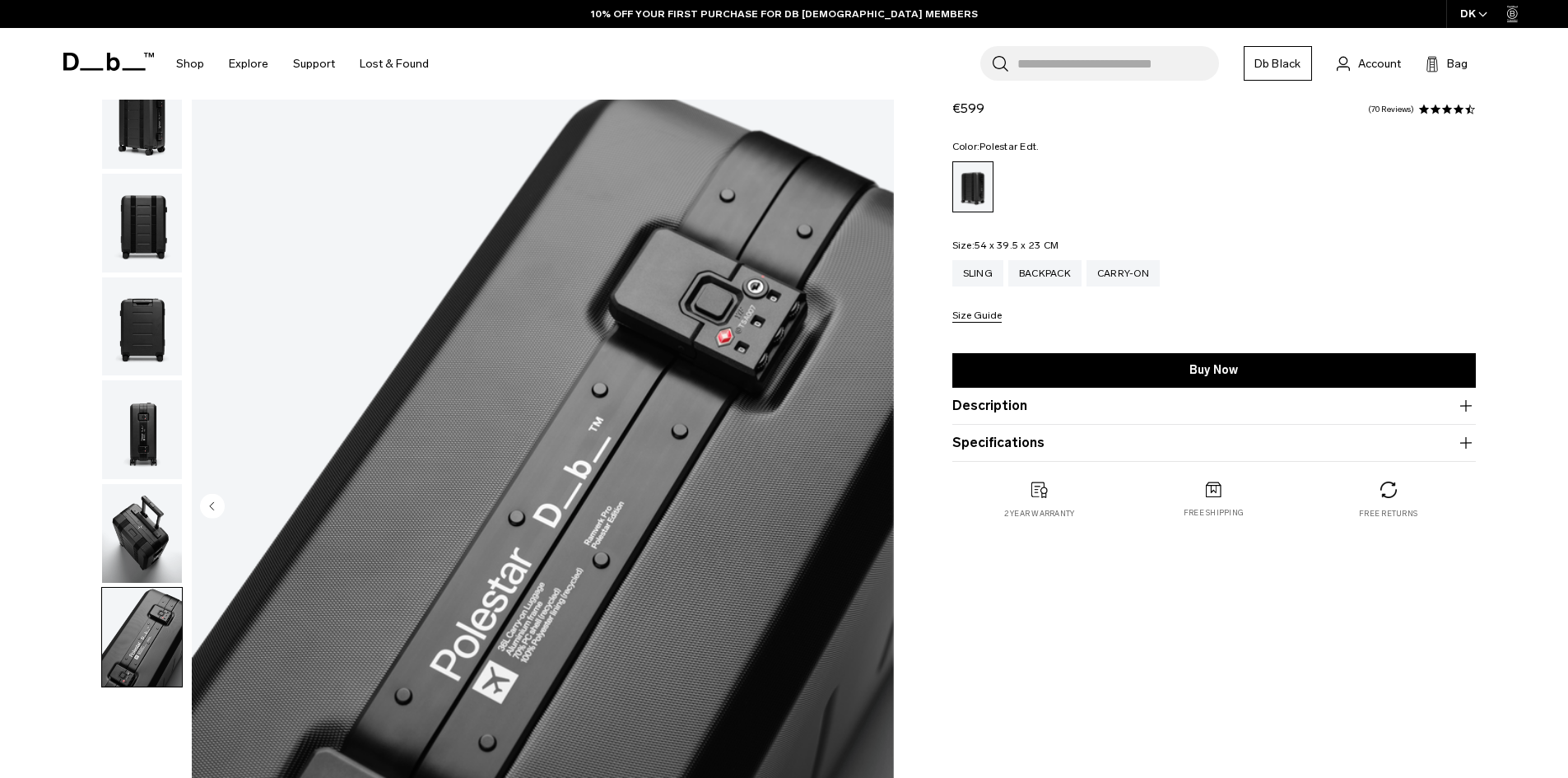
click at [137, 432] on img "button" at bounding box center [142, 430] width 80 height 99
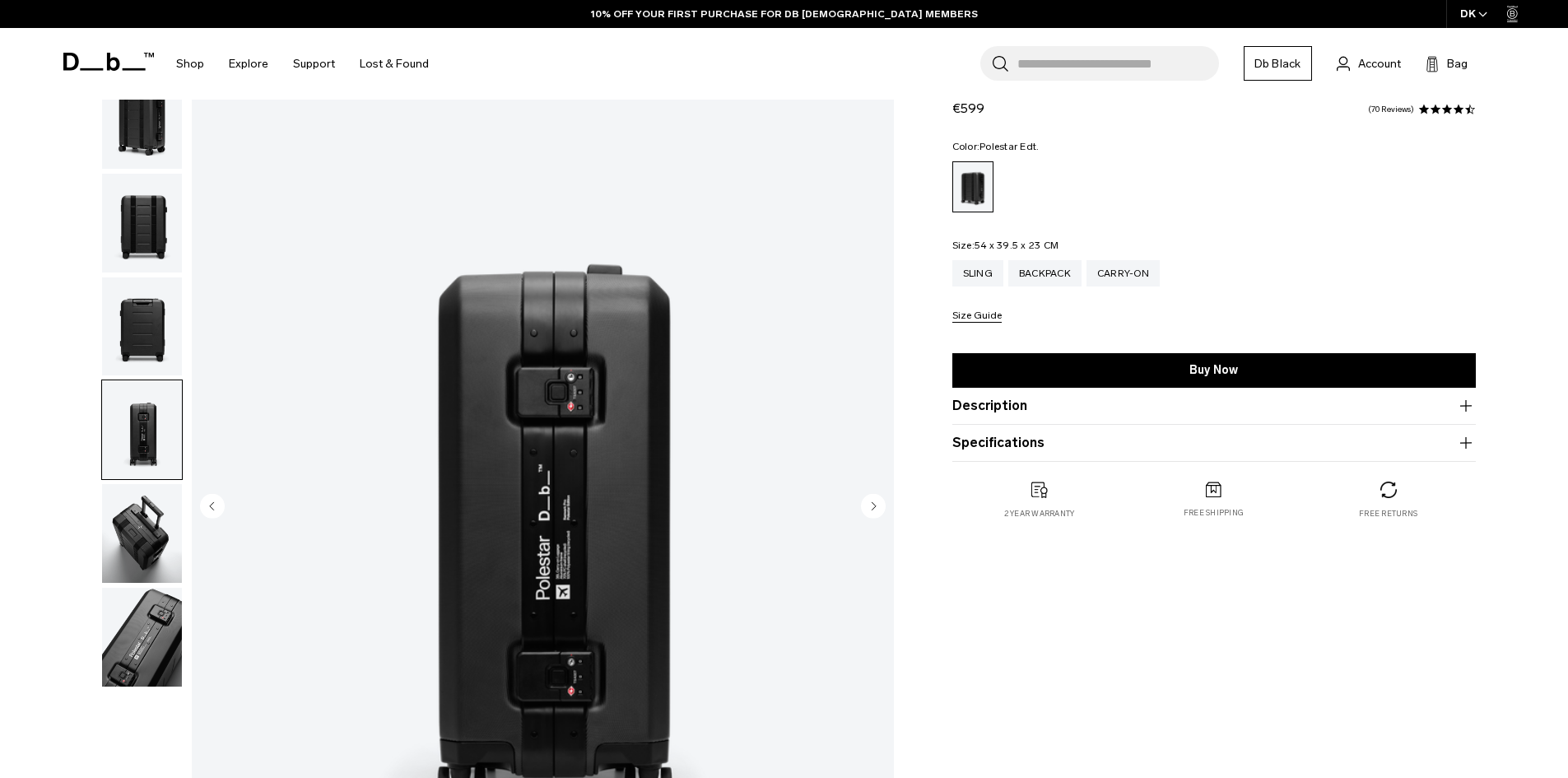
click at [157, 314] on img "button" at bounding box center [142, 327] width 80 height 99
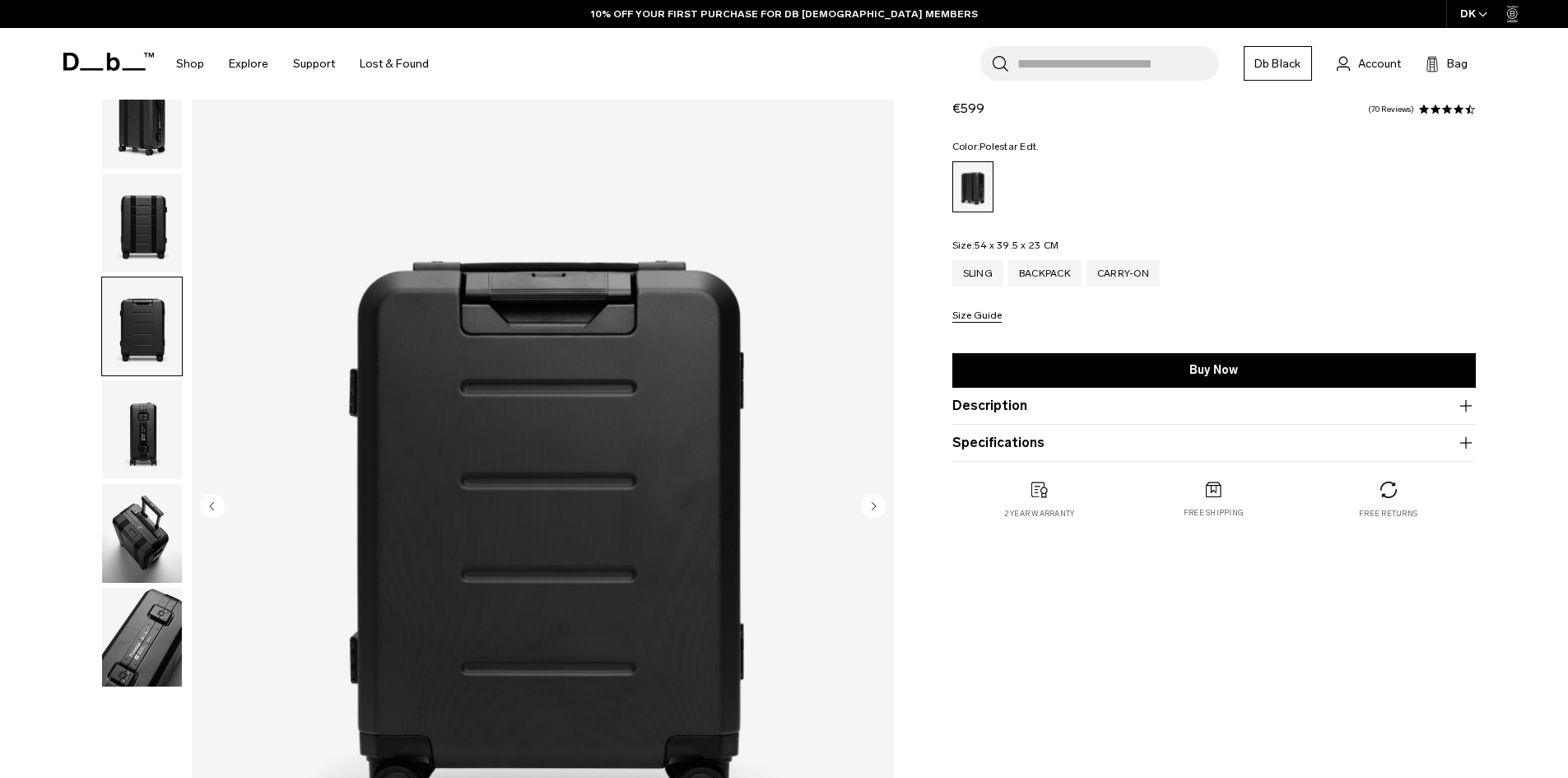
click at [158, 186] on img "button" at bounding box center [142, 223] width 80 height 99
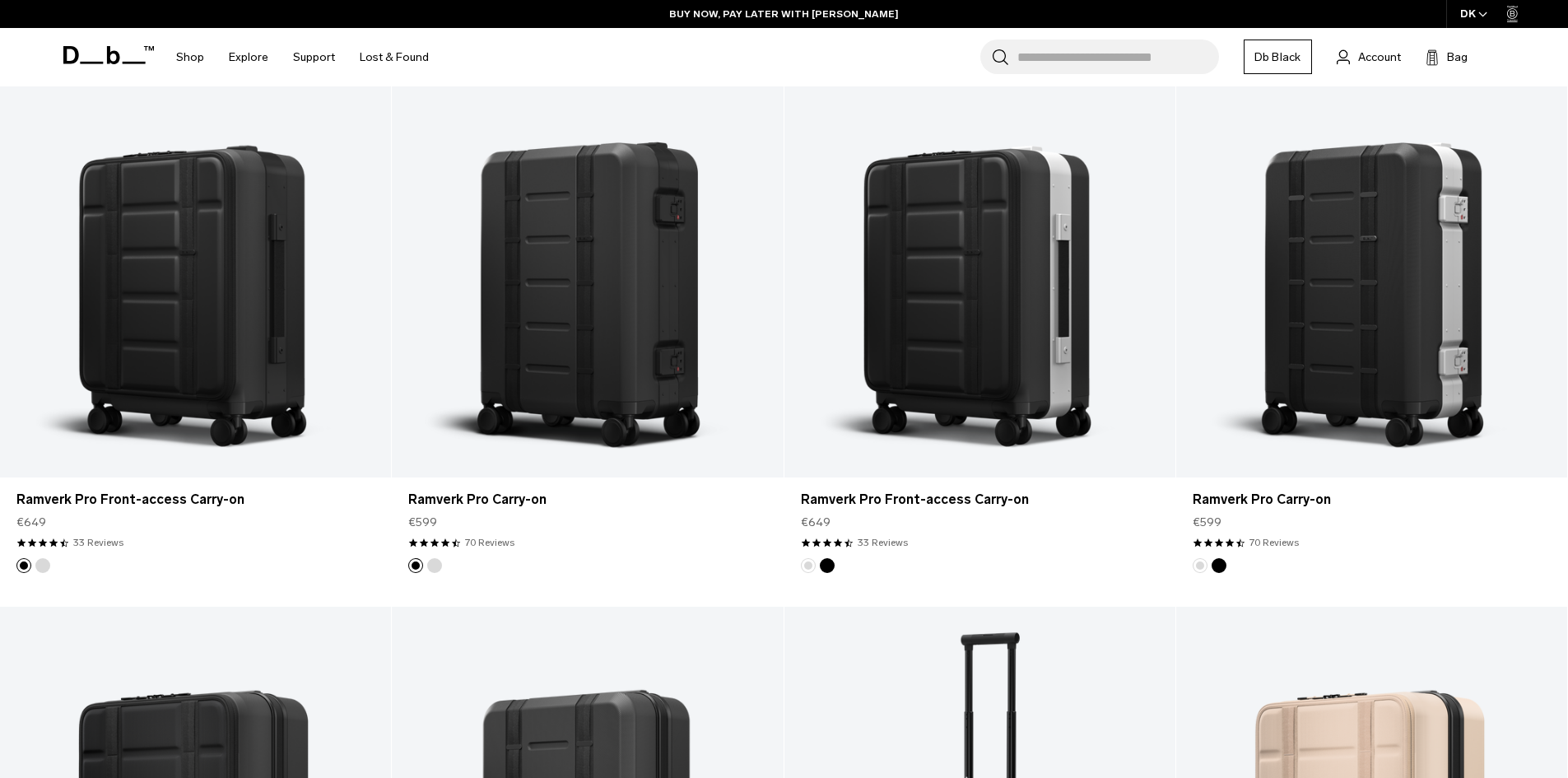
scroll to position [247, 0]
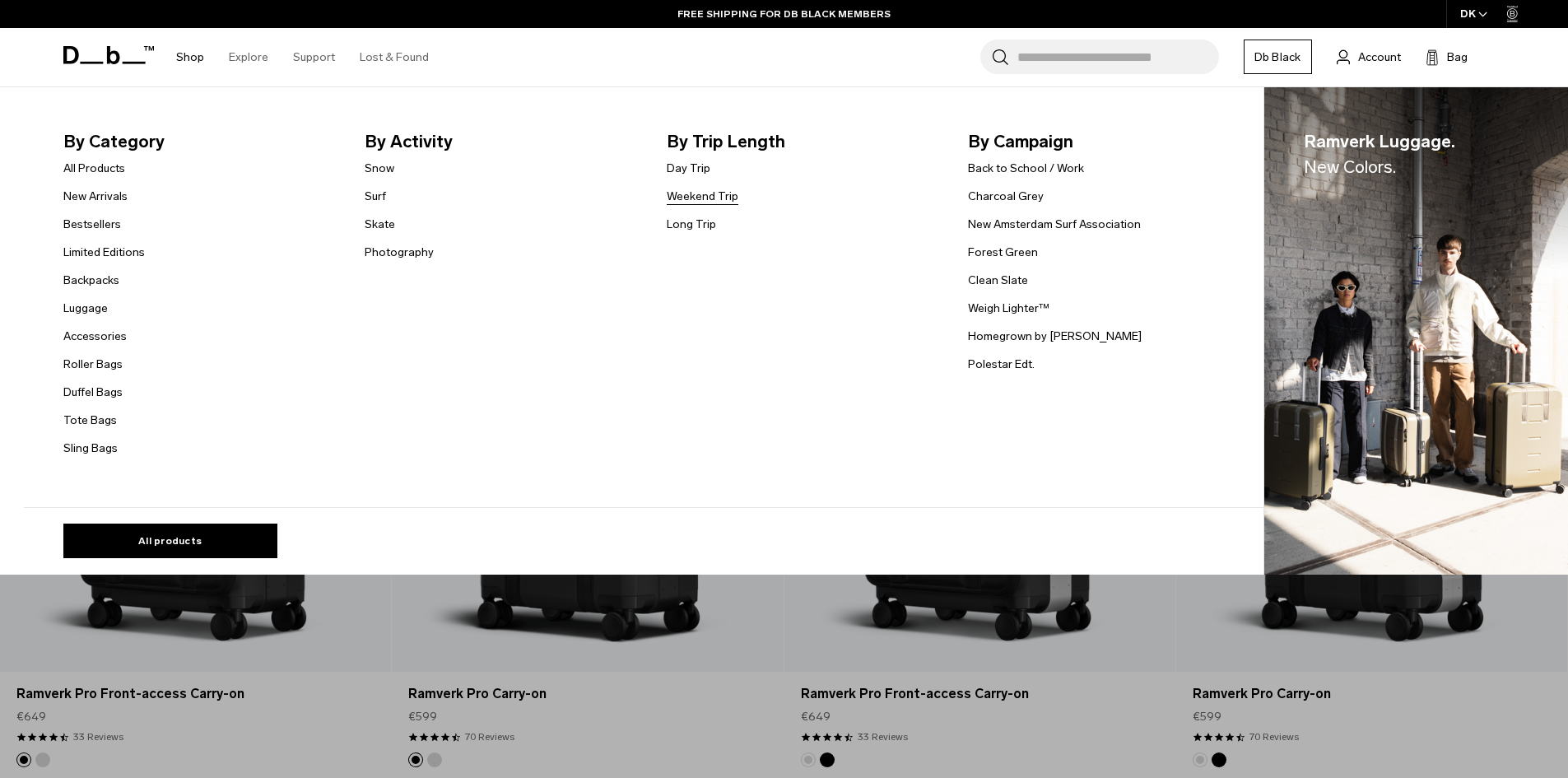
click at [695, 196] on link "Weekend Trip" at bounding box center [701, 196] width 71 height 18
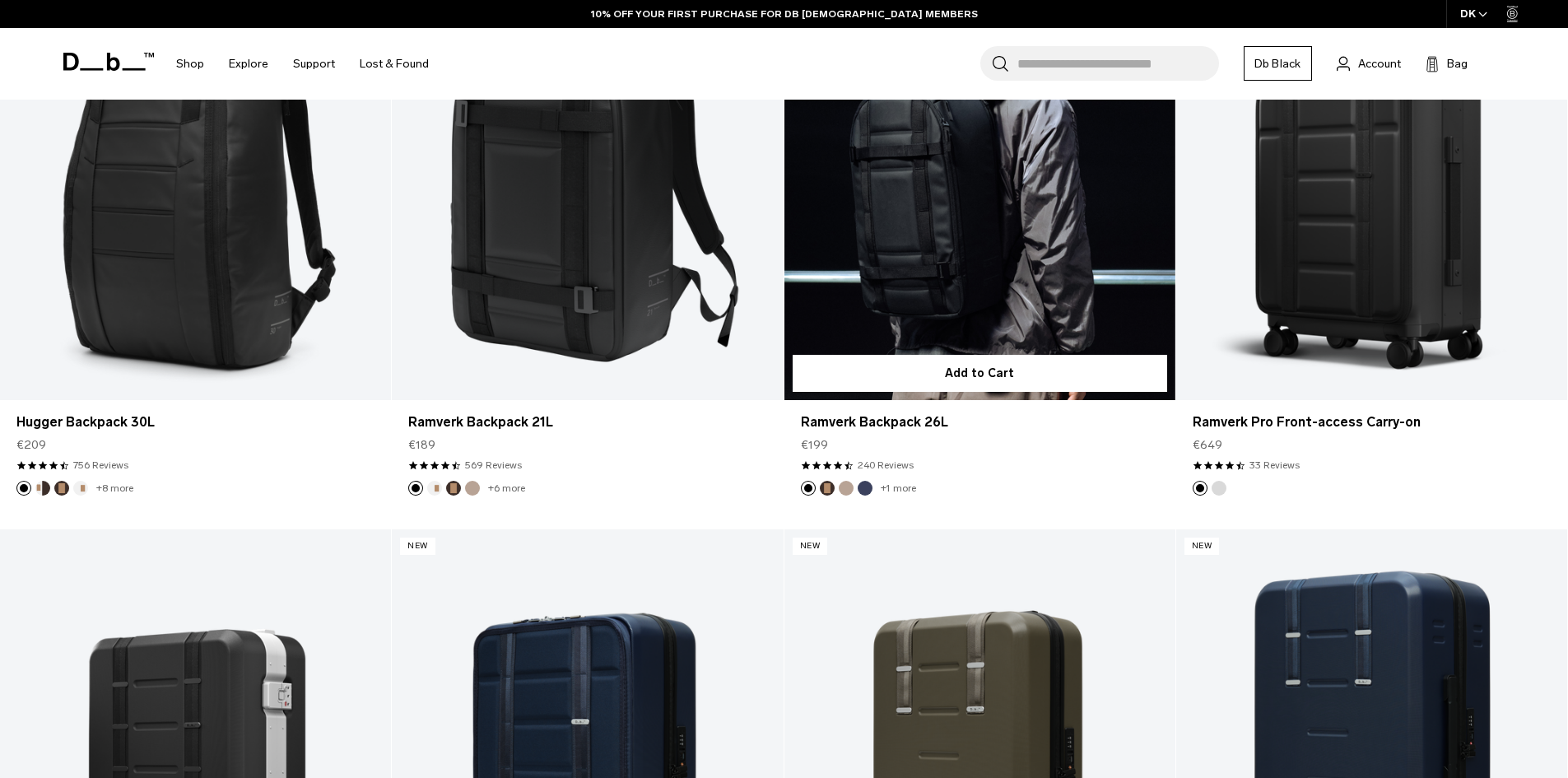
scroll to position [412, 0]
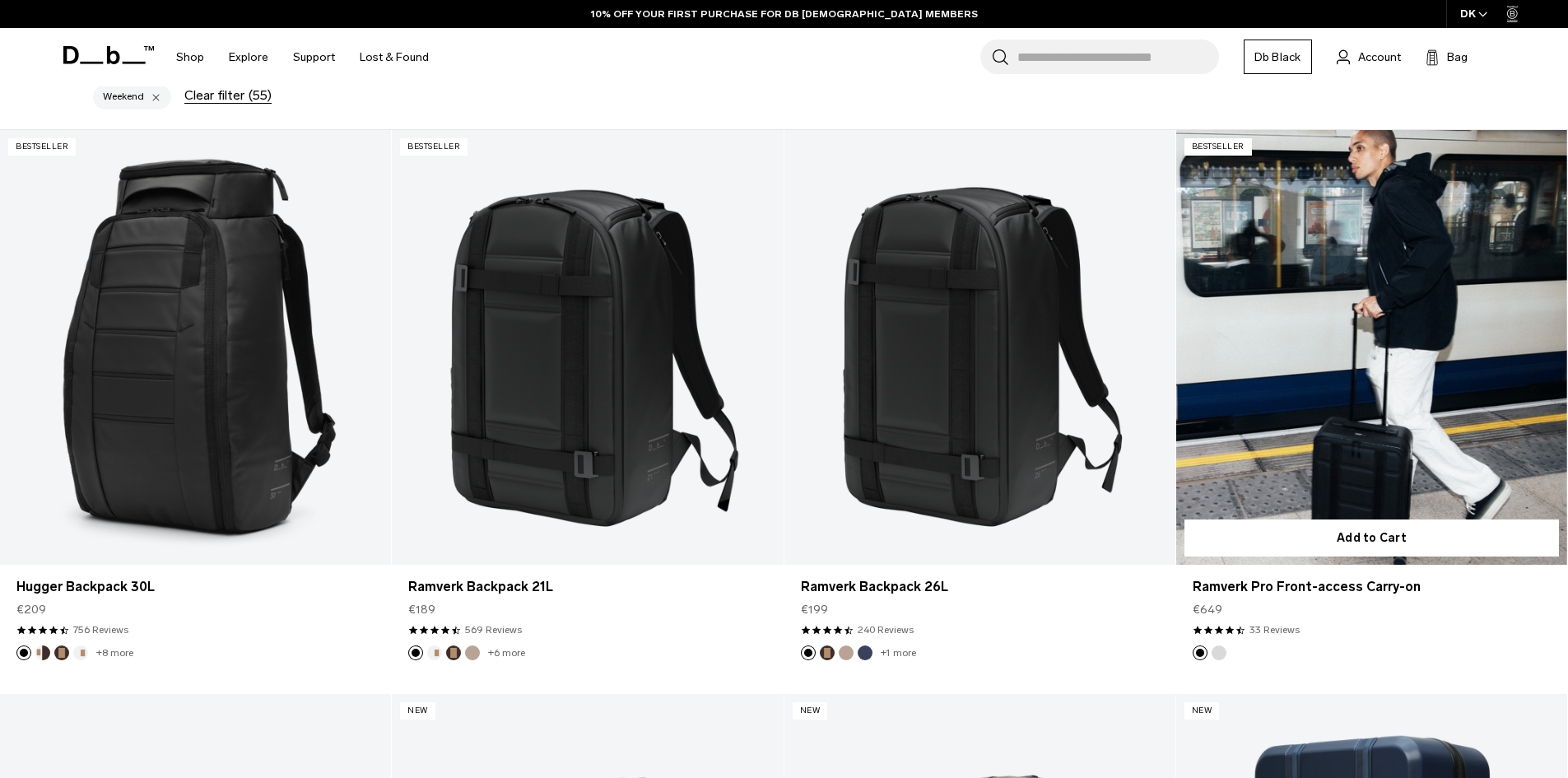
click at [1438, 345] on link "Ramverk Pro Front-access Carry-on" at bounding box center [1371, 347] width 391 height 434
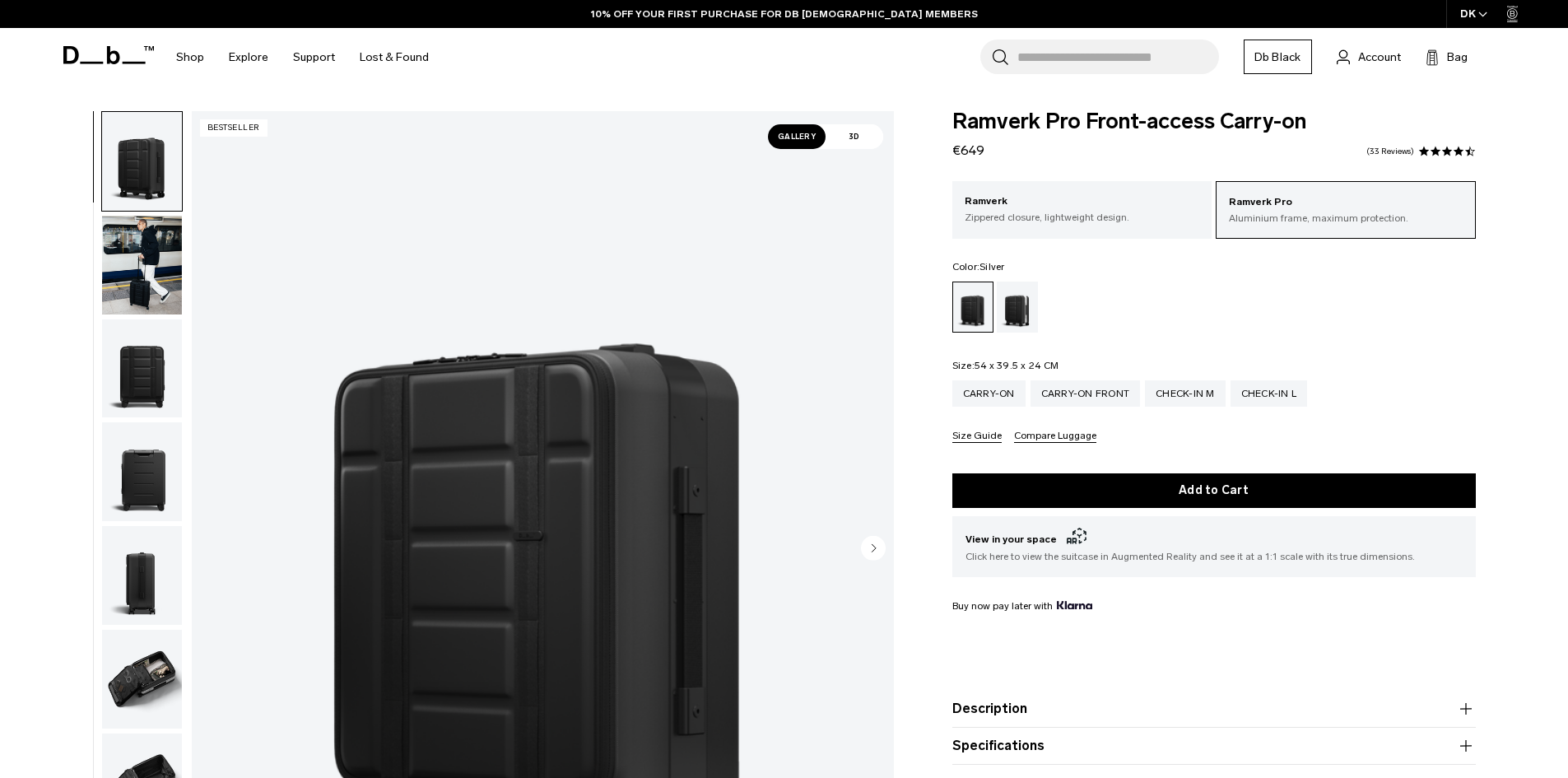
click at [1013, 314] on div "Silver" at bounding box center [1017, 307] width 42 height 51
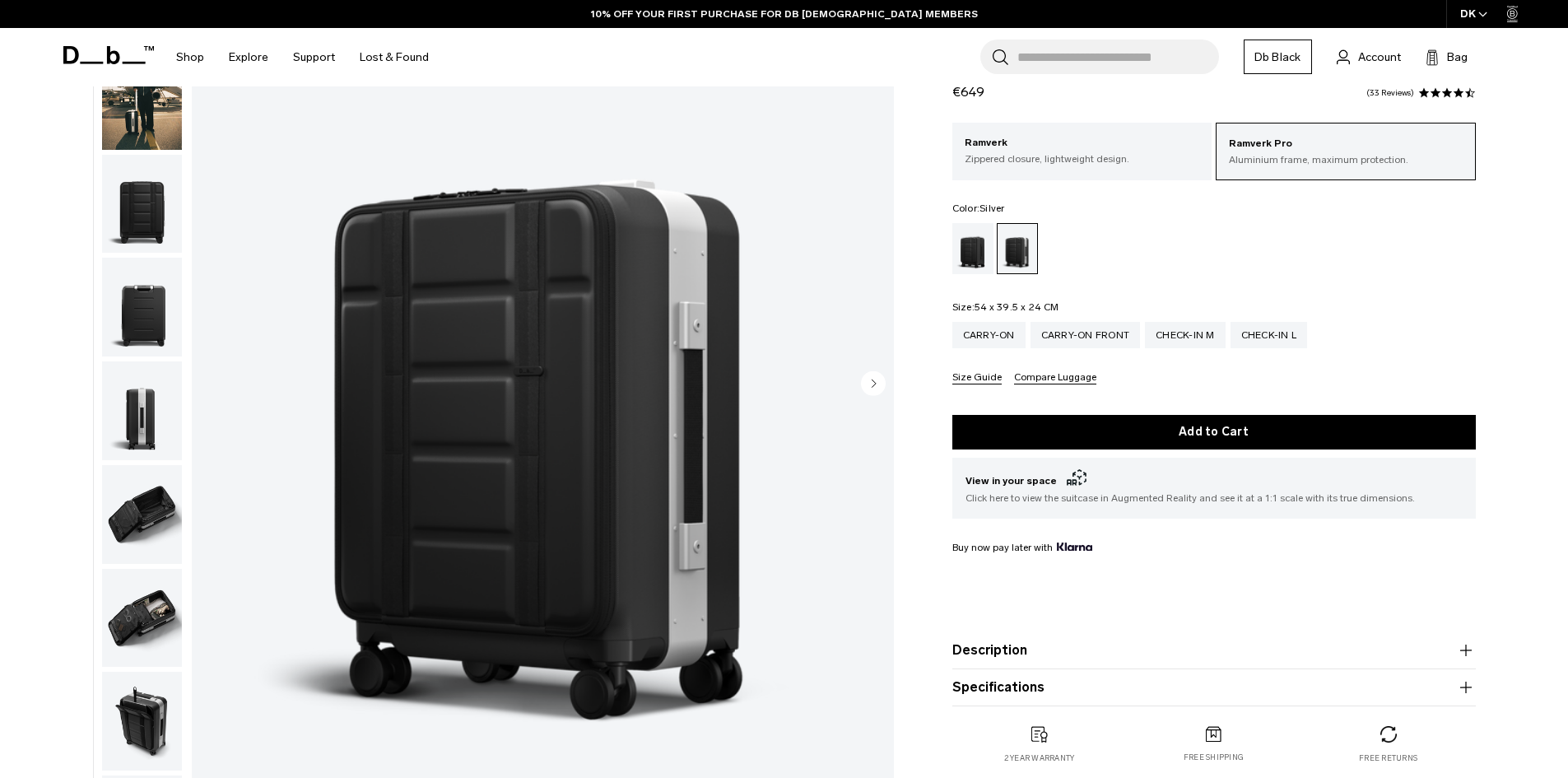
click at [129, 597] on img "button" at bounding box center [142, 619] width 80 height 99
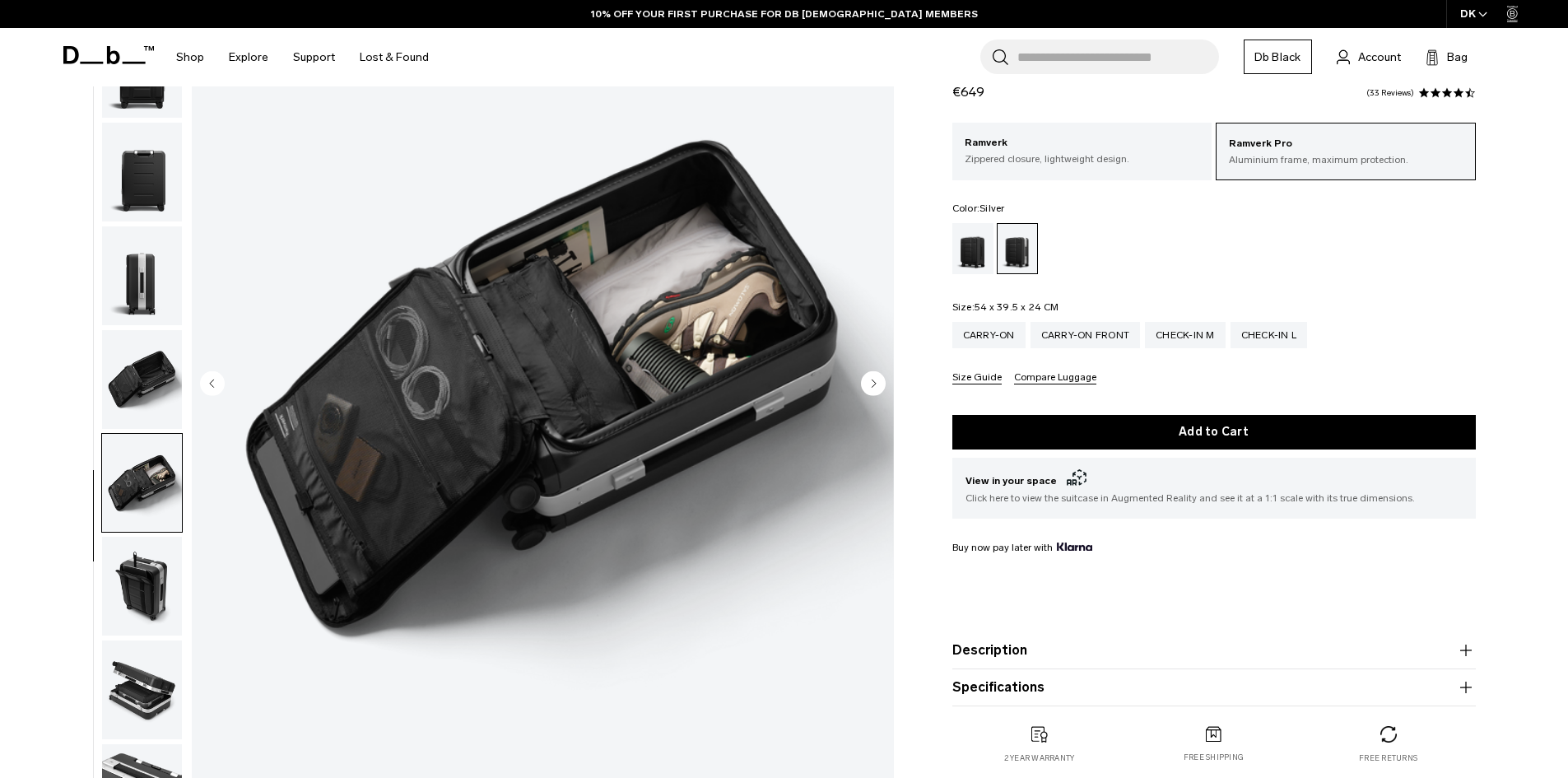
scroll to position [156, 0]
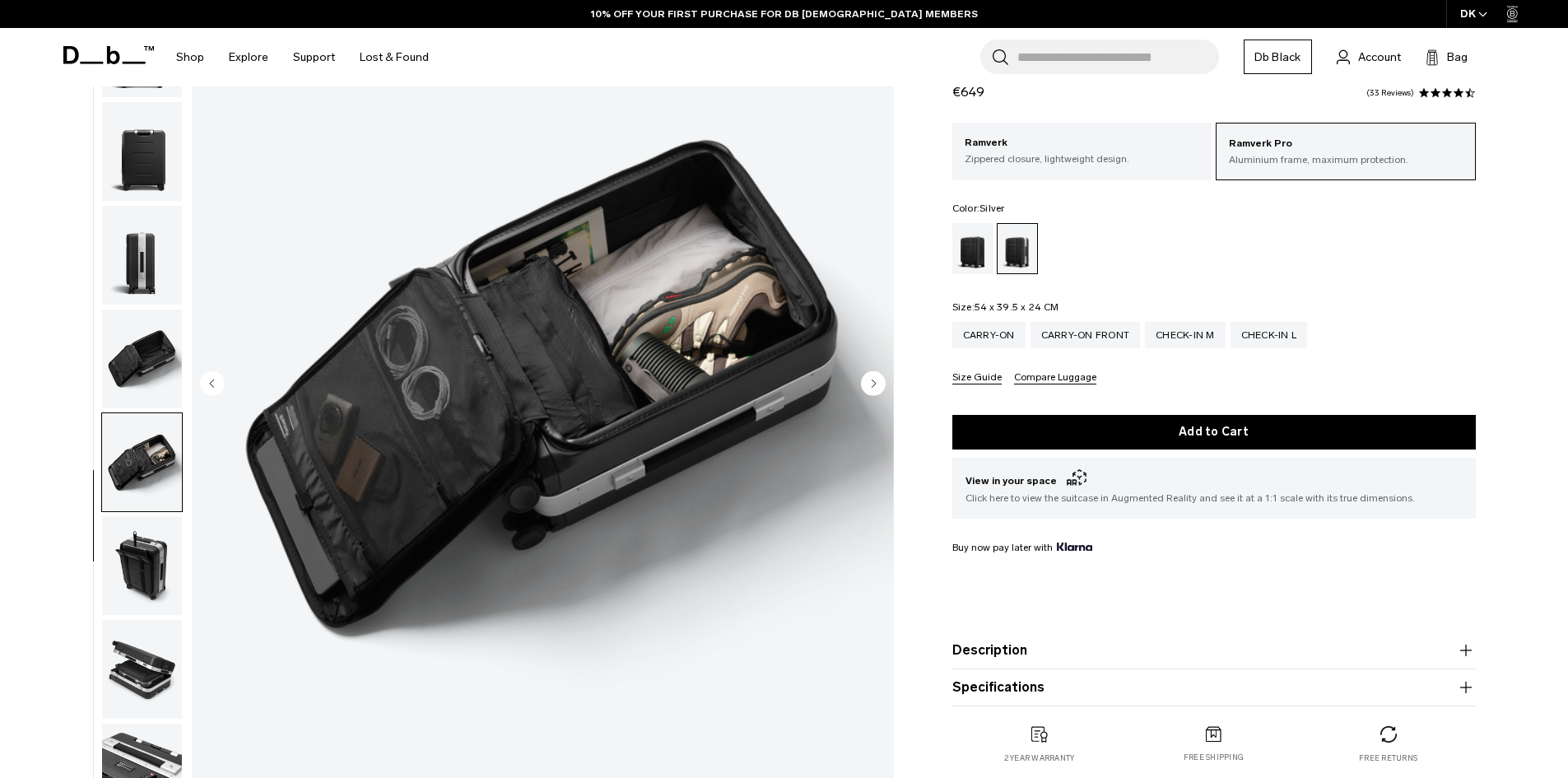
click at [125, 692] on img "button" at bounding box center [142, 669] width 80 height 99
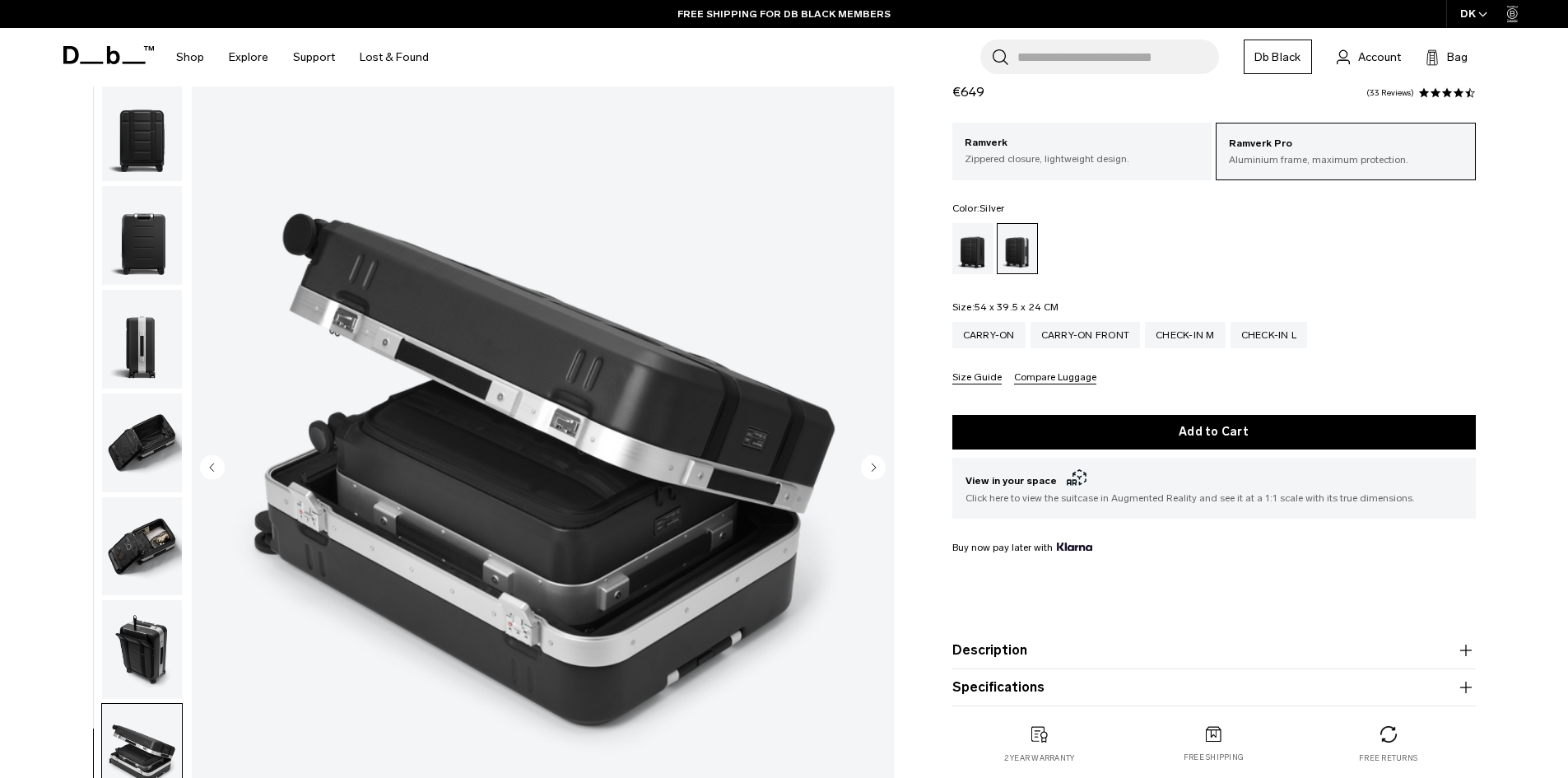
scroll to position [0, 0]
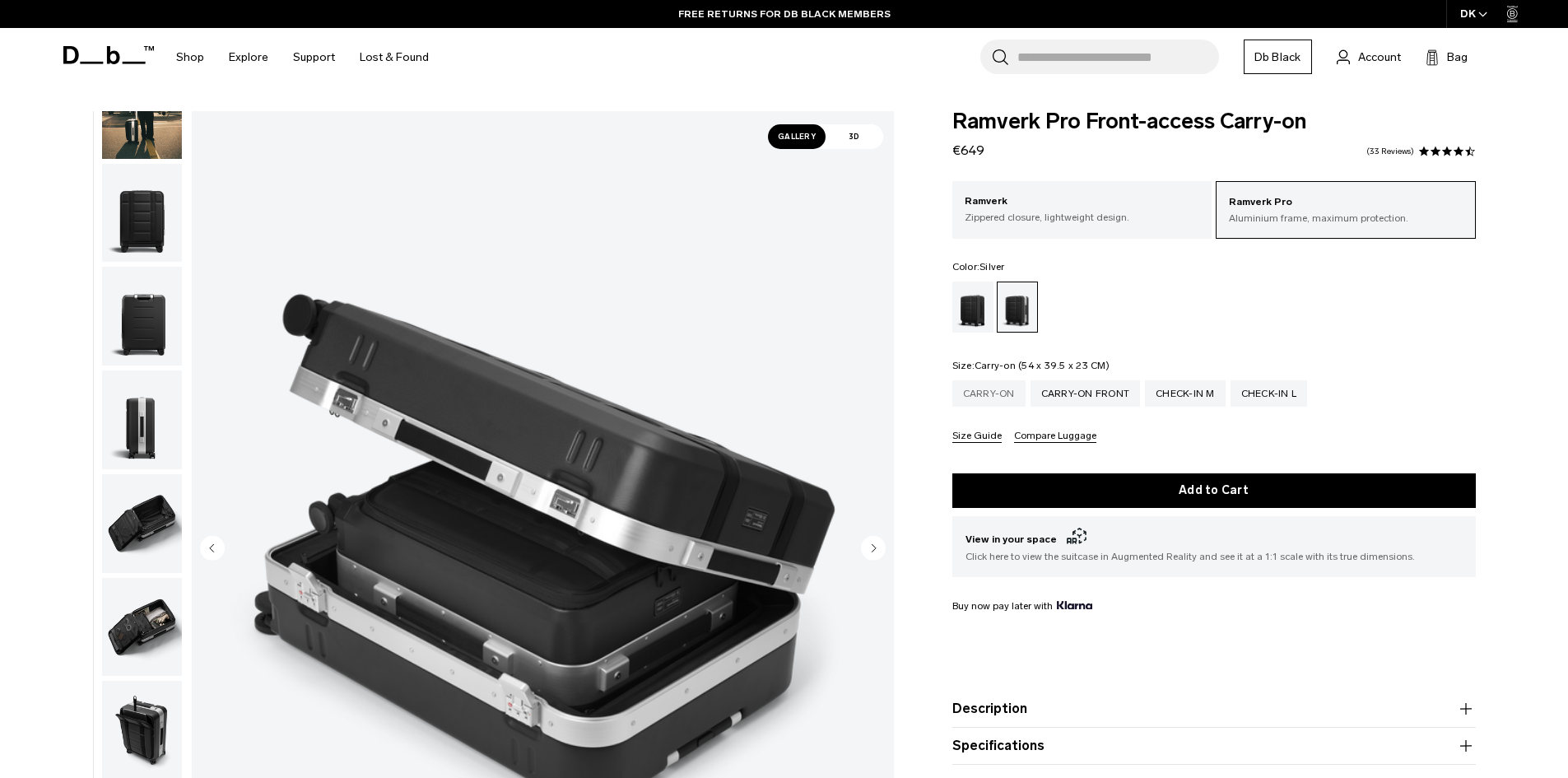
click at [1001, 382] on div "Carry-on" at bounding box center [988, 393] width 73 height 26
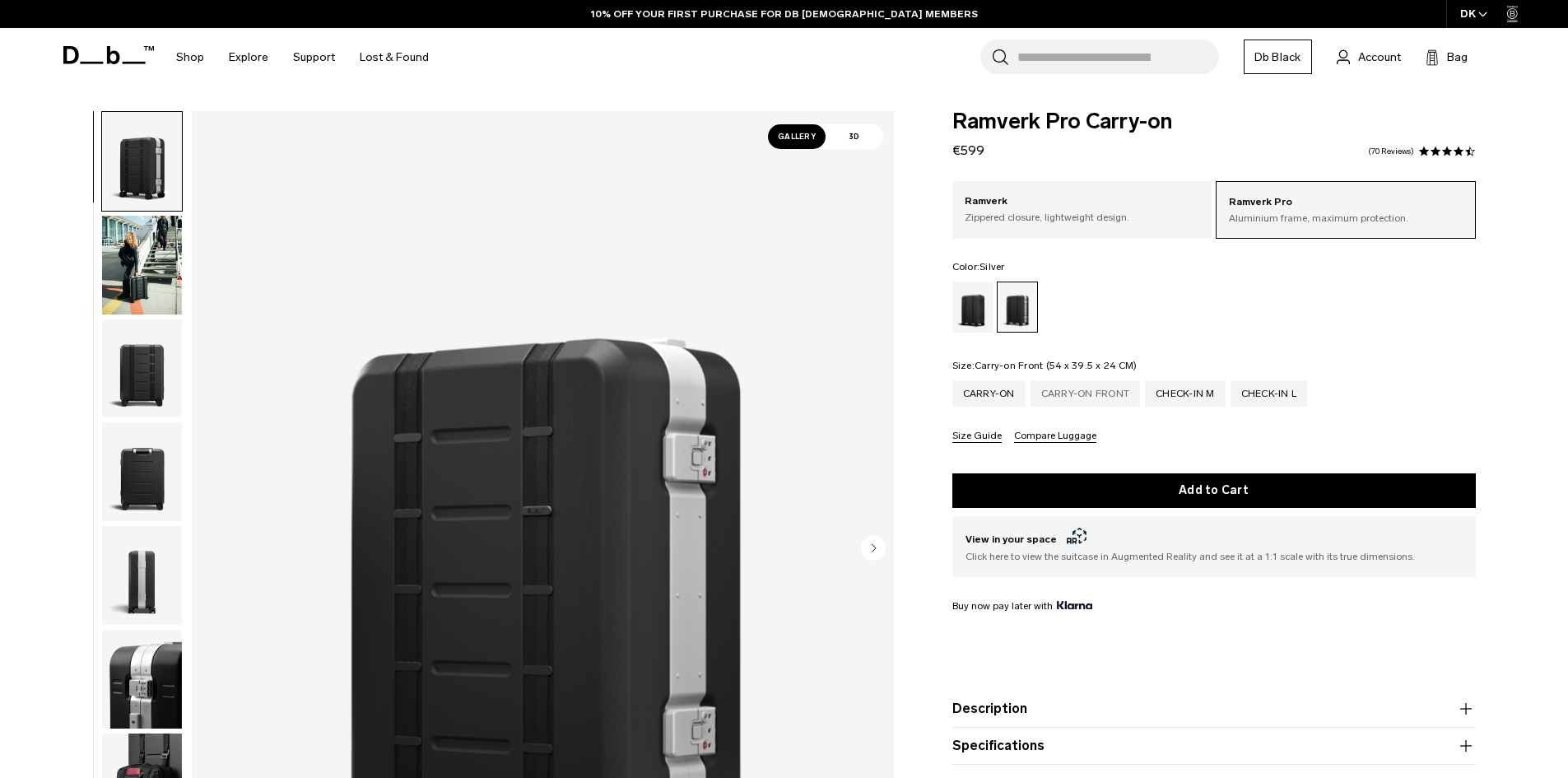
click at [1037, 395] on div "Carry-on Front" at bounding box center [1085, 393] width 111 height 26
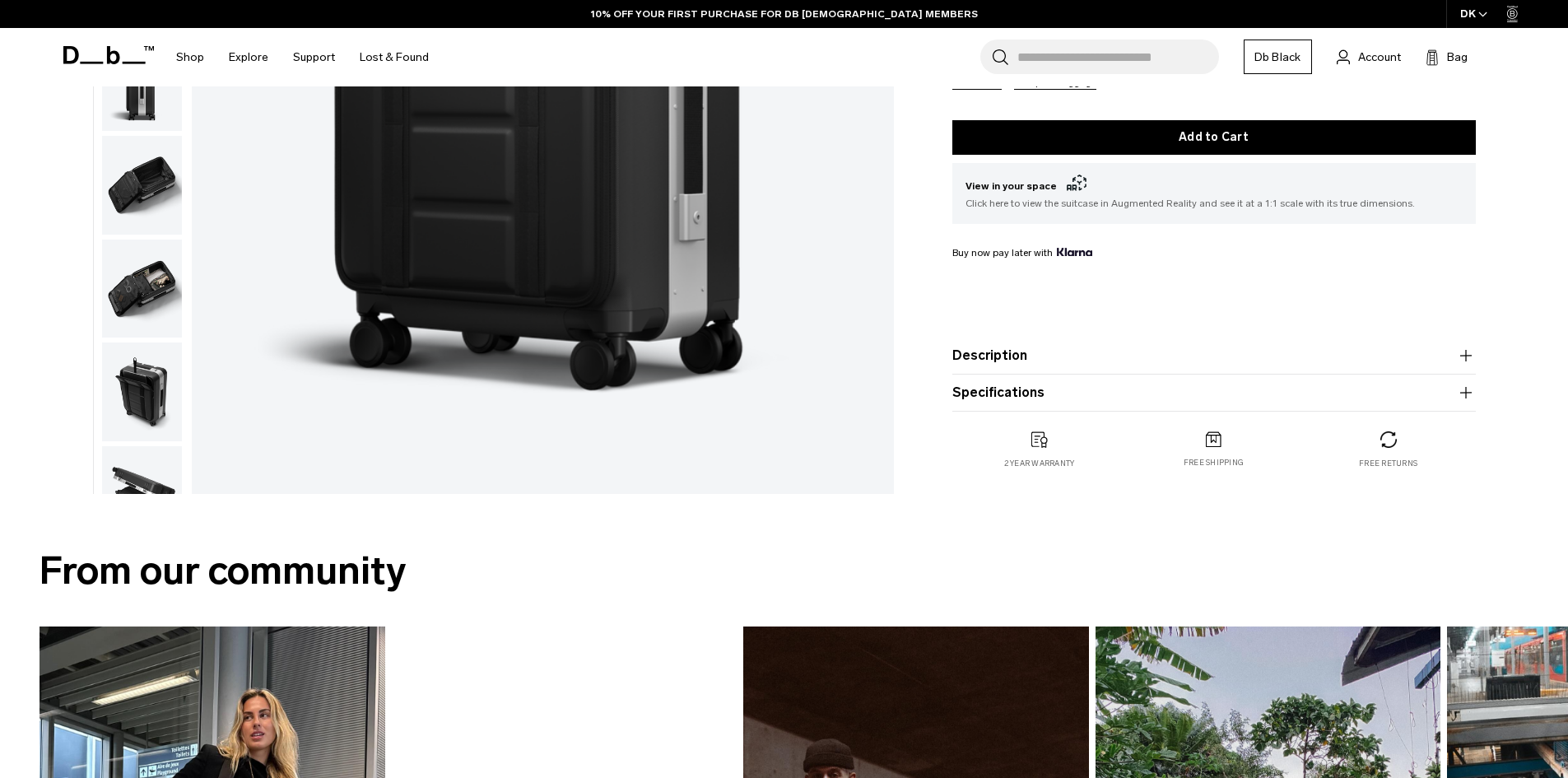
click at [127, 282] on img "button" at bounding box center [142, 289] width 80 height 99
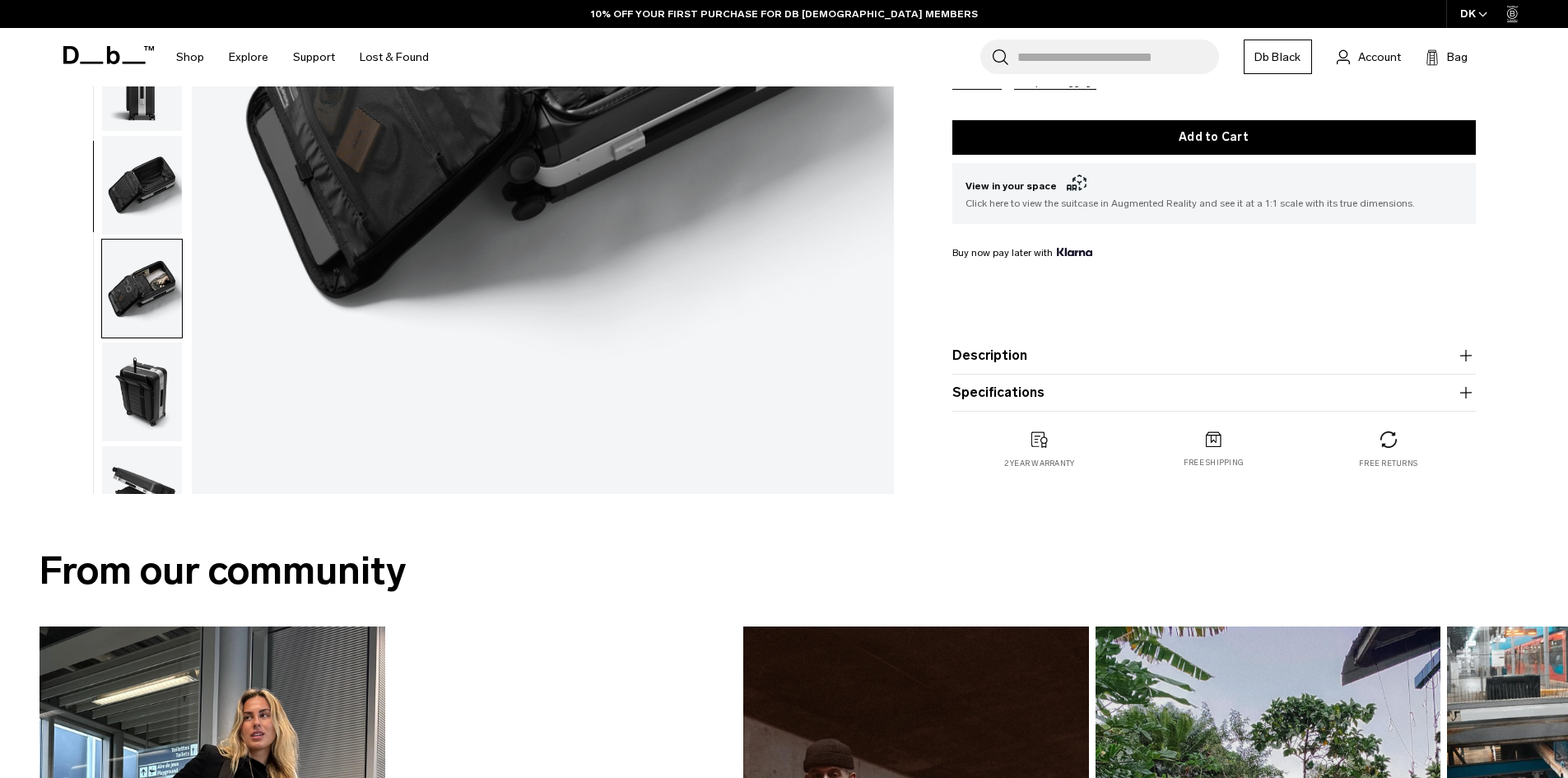
click at [165, 292] on img "button" at bounding box center [142, 289] width 80 height 99
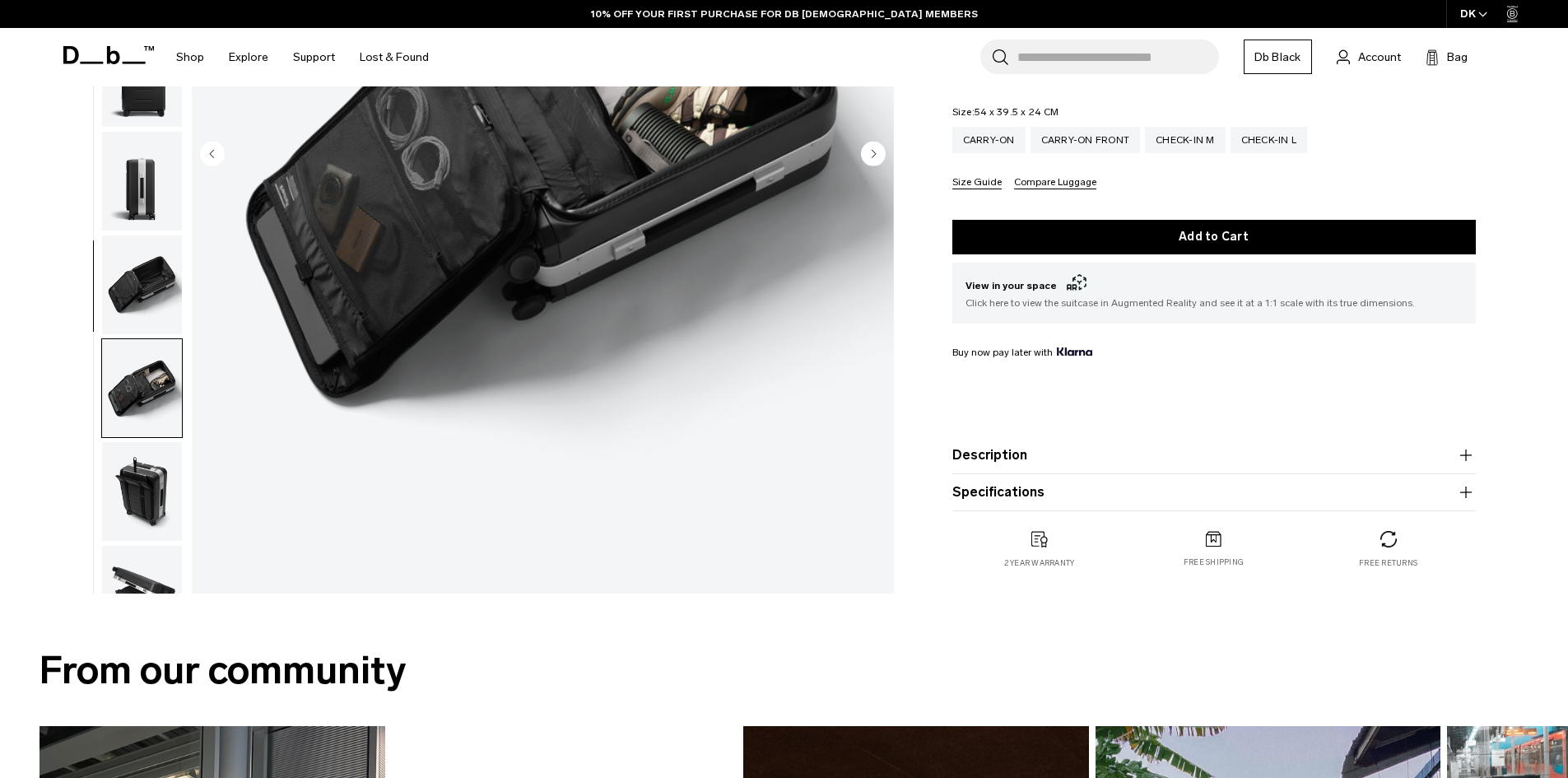
scroll to position [247, 0]
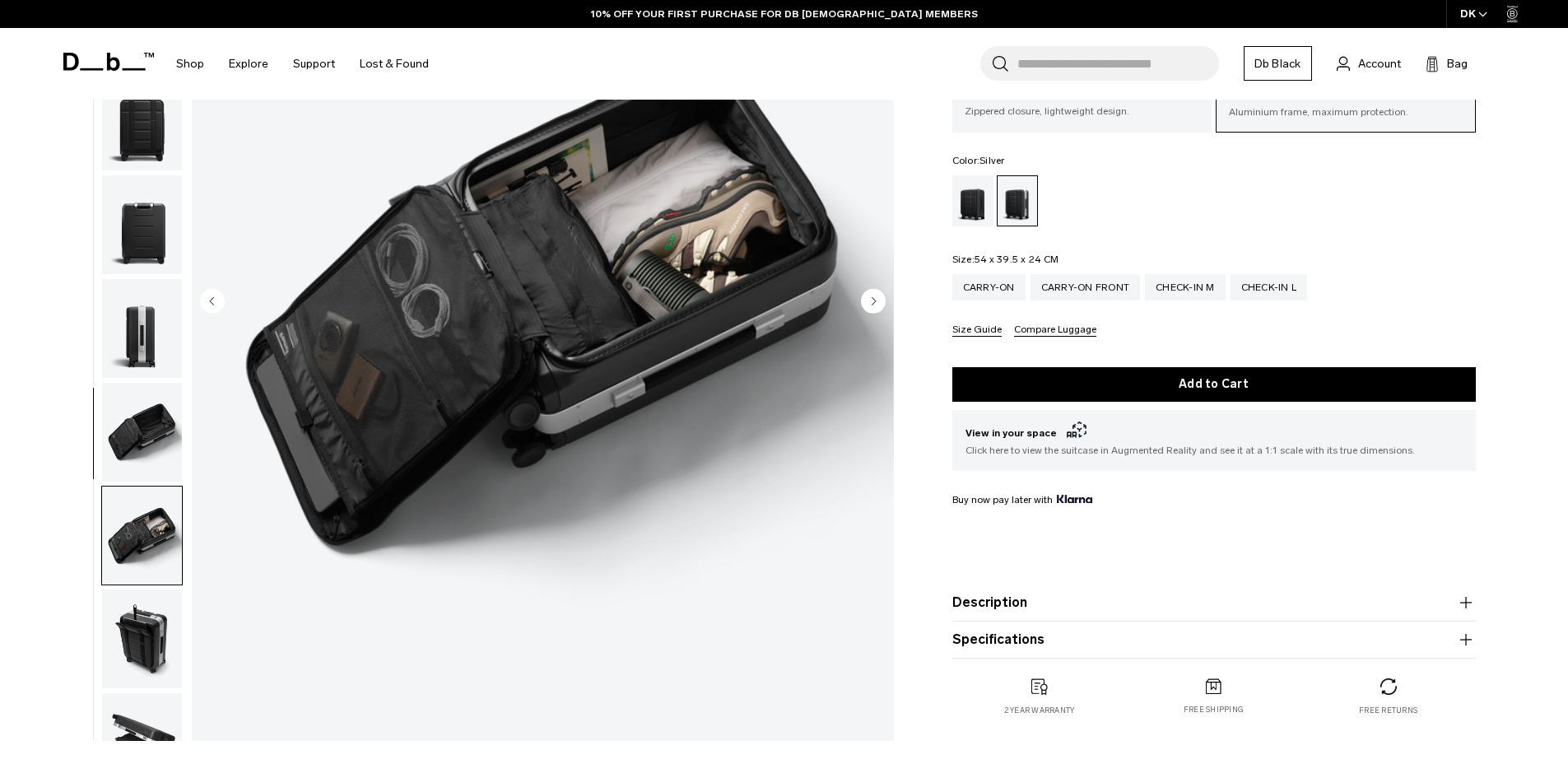
click at [153, 357] on img "button" at bounding box center [142, 329] width 80 height 99
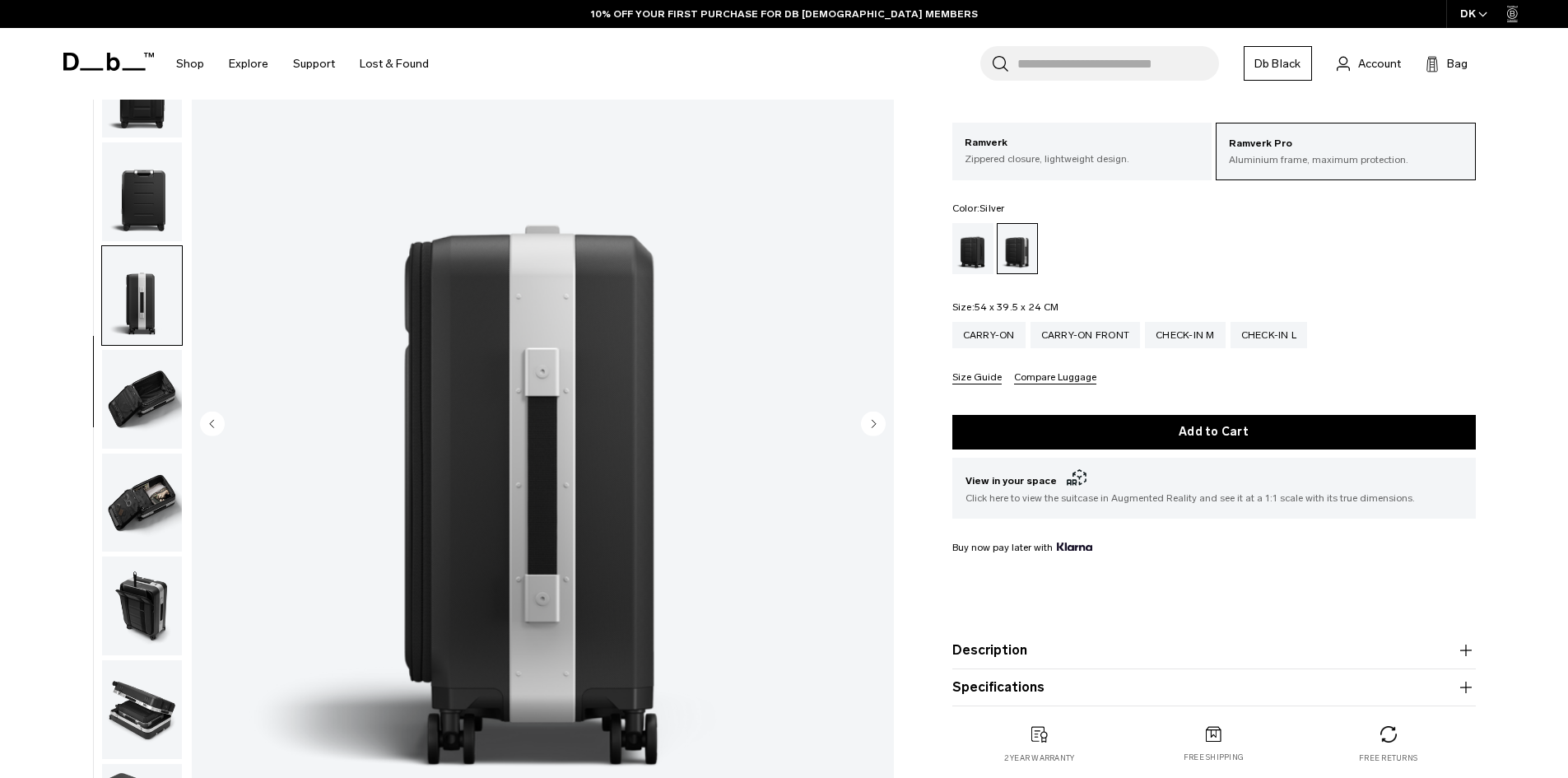
scroll to position [0, 0]
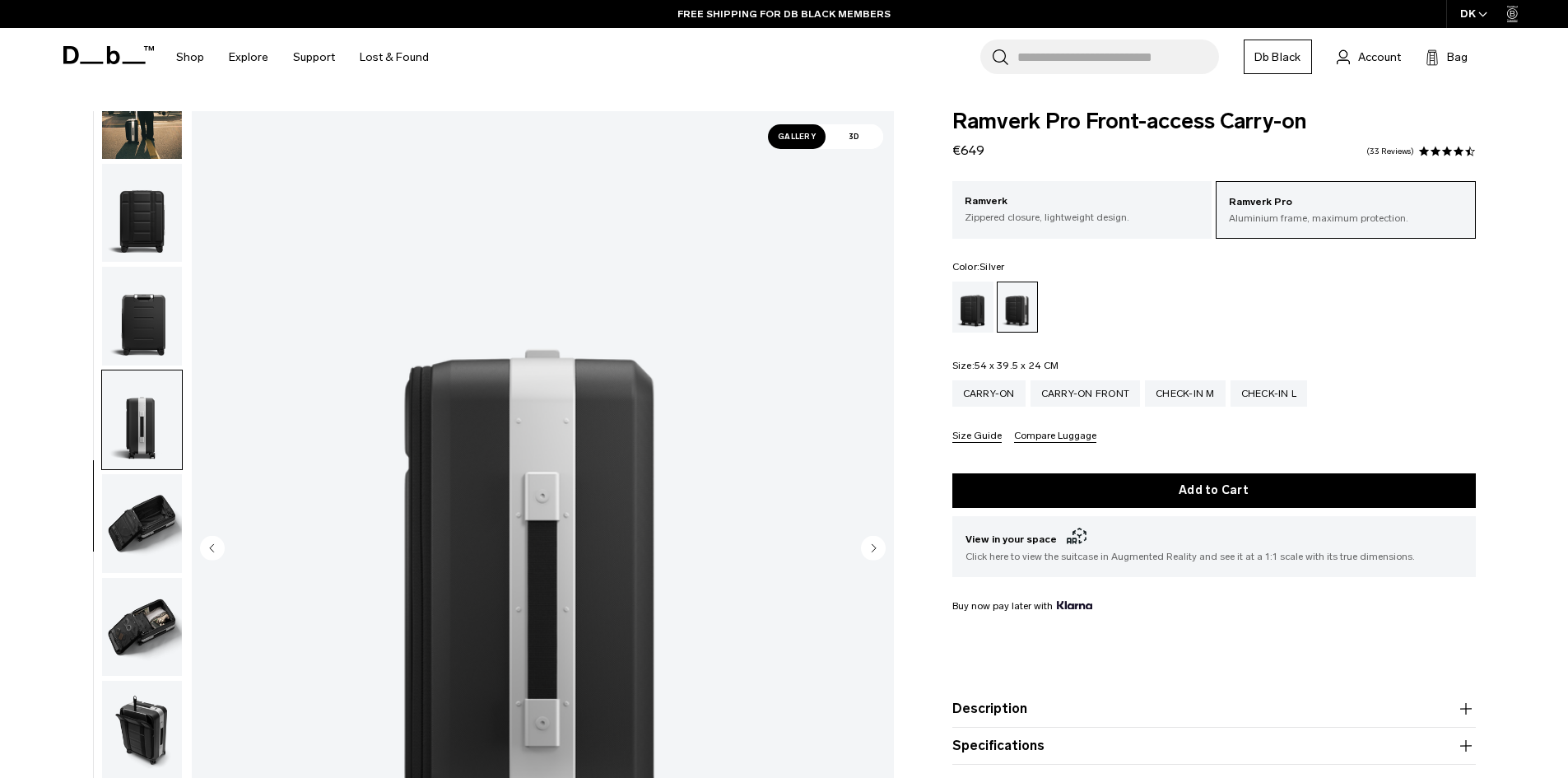
click at [144, 726] on img "button" at bounding box center [142, 730] width 80 height 99
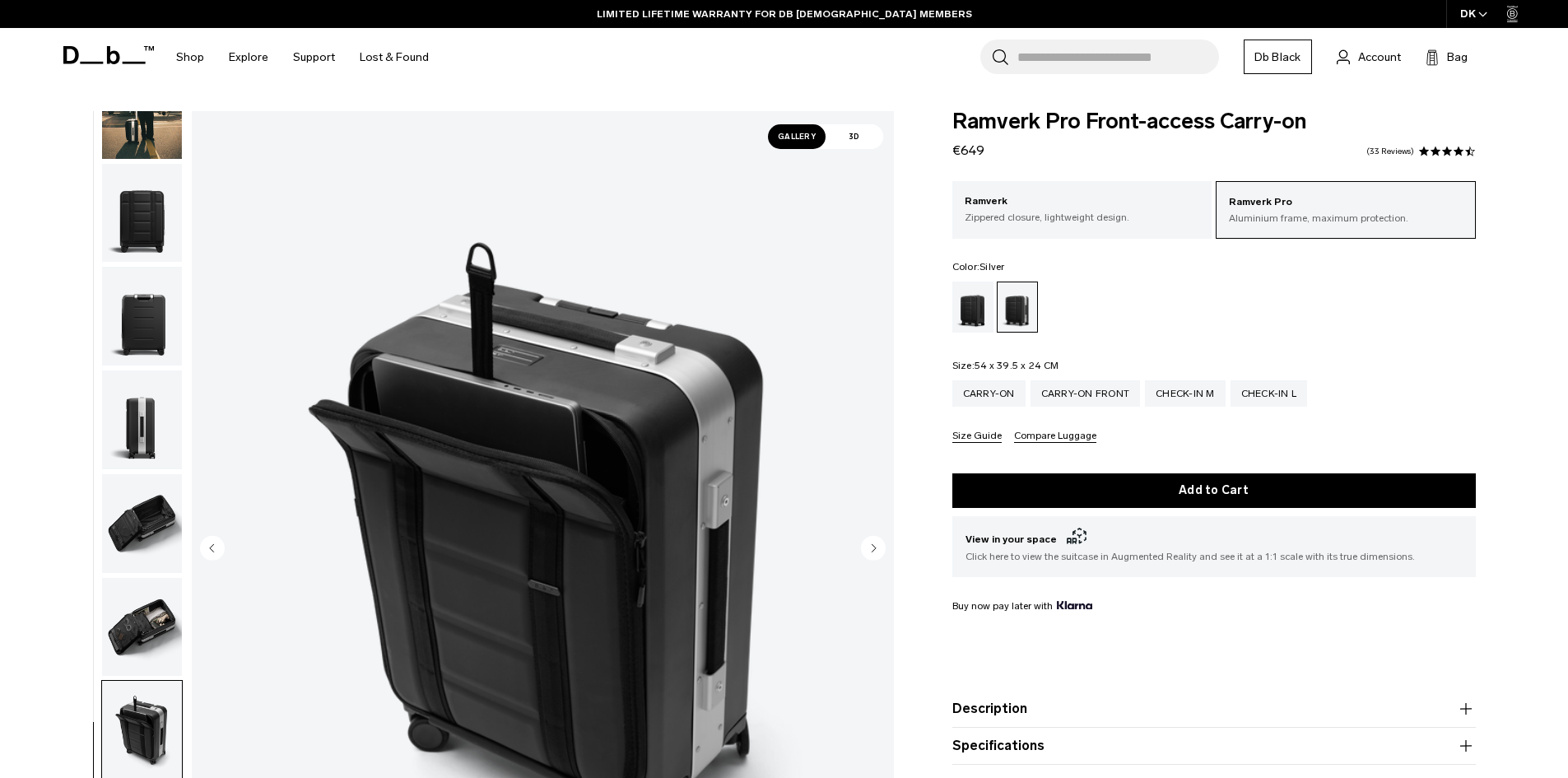
scroll to position [329, 0]
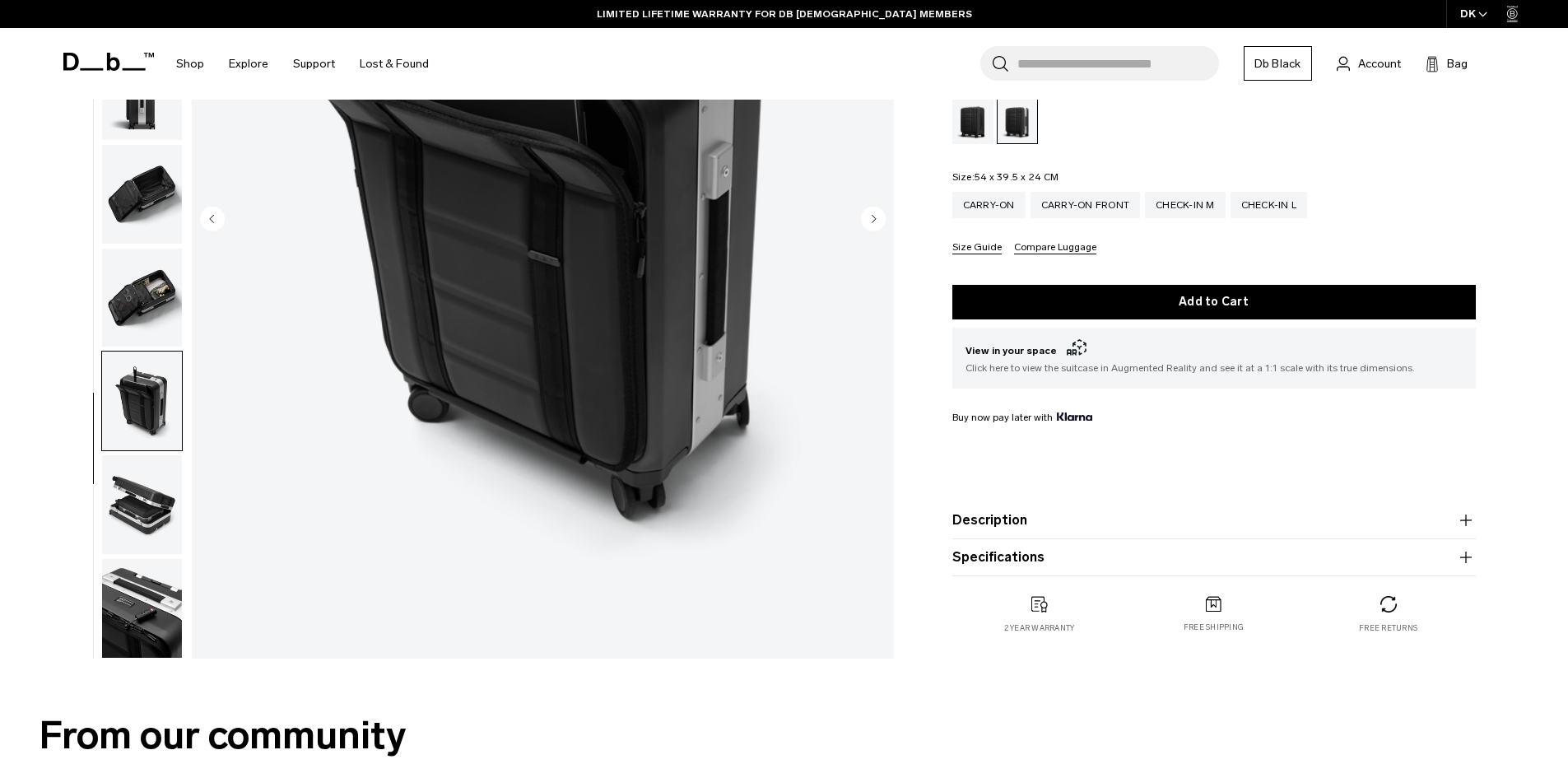
click at [167, 518] on img "button" at bounding box center [142, 505] width 80 height 99
